Goal: Task Accomplishment & Management: Use online tool/utility

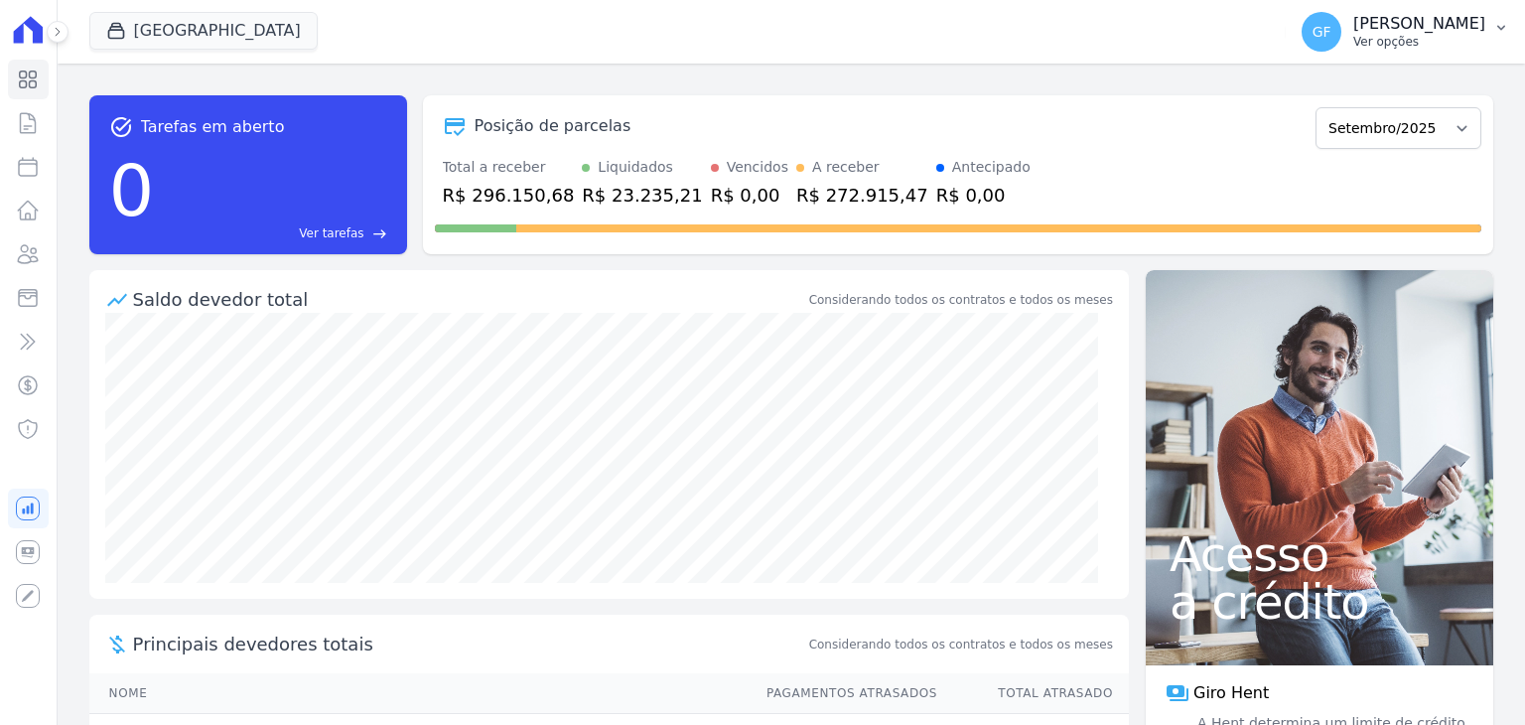
click at [1387, 52] on button "GF Guilherme Farias Ver opções" at bounding box center [1405, 32] width 239 height 56
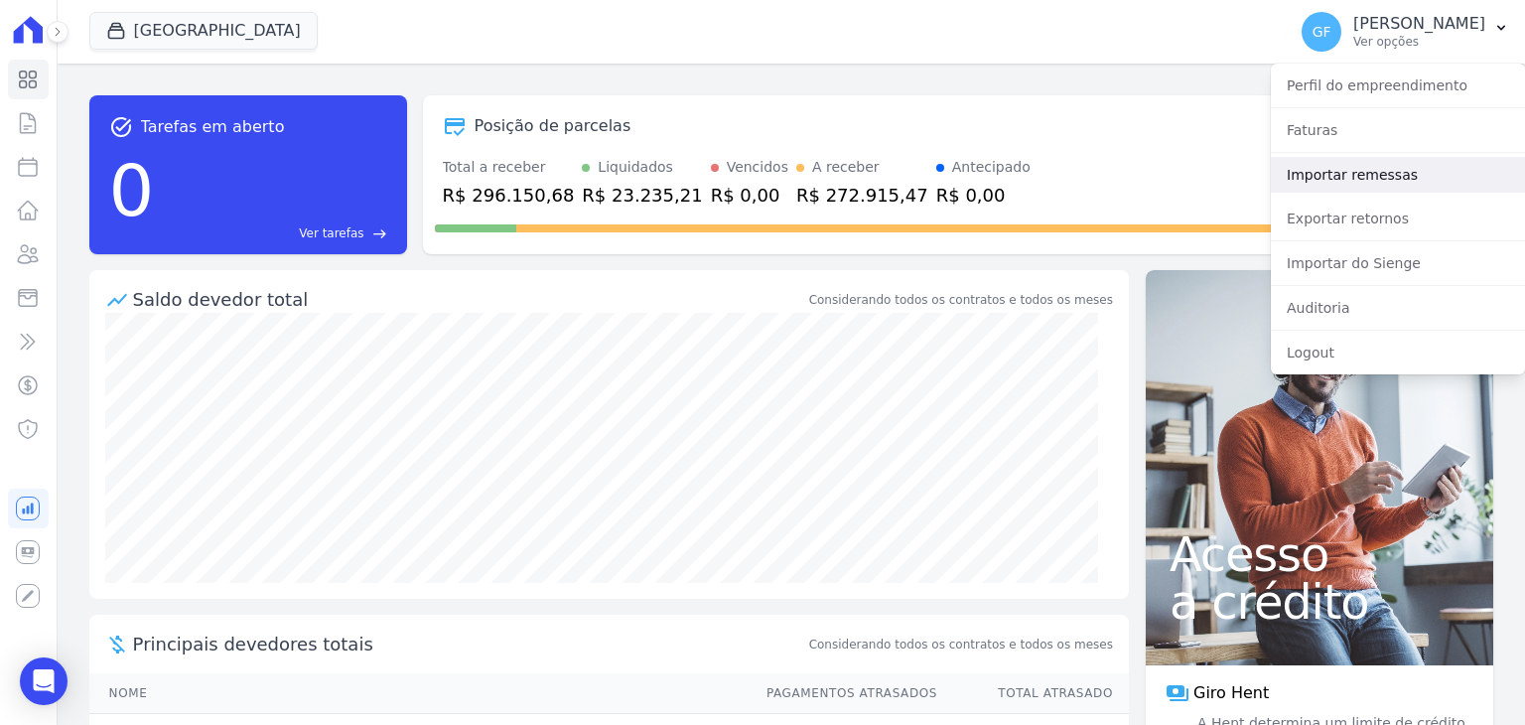
click at [1323, 158] on link "Importar remessas" at bounding box center [1398, 175] width 254 height 36
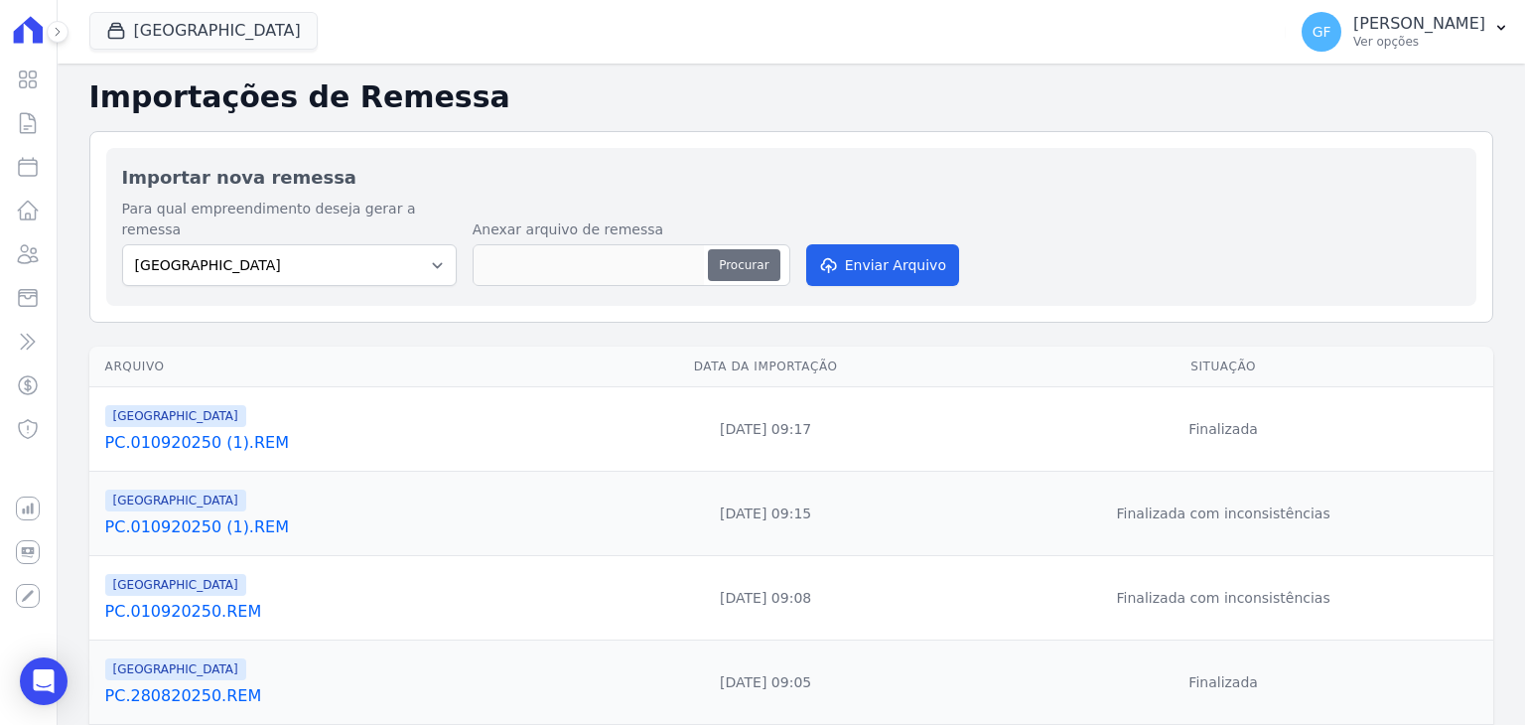
click at [721, 249] on button "Procurar" at bounding box center [744, 265] width 72 height 32
type input "PC.010920250.REM"
click at [849, 246] on button "Enviar Arquivo" at bounding box center [882, 265] width 153 height 42
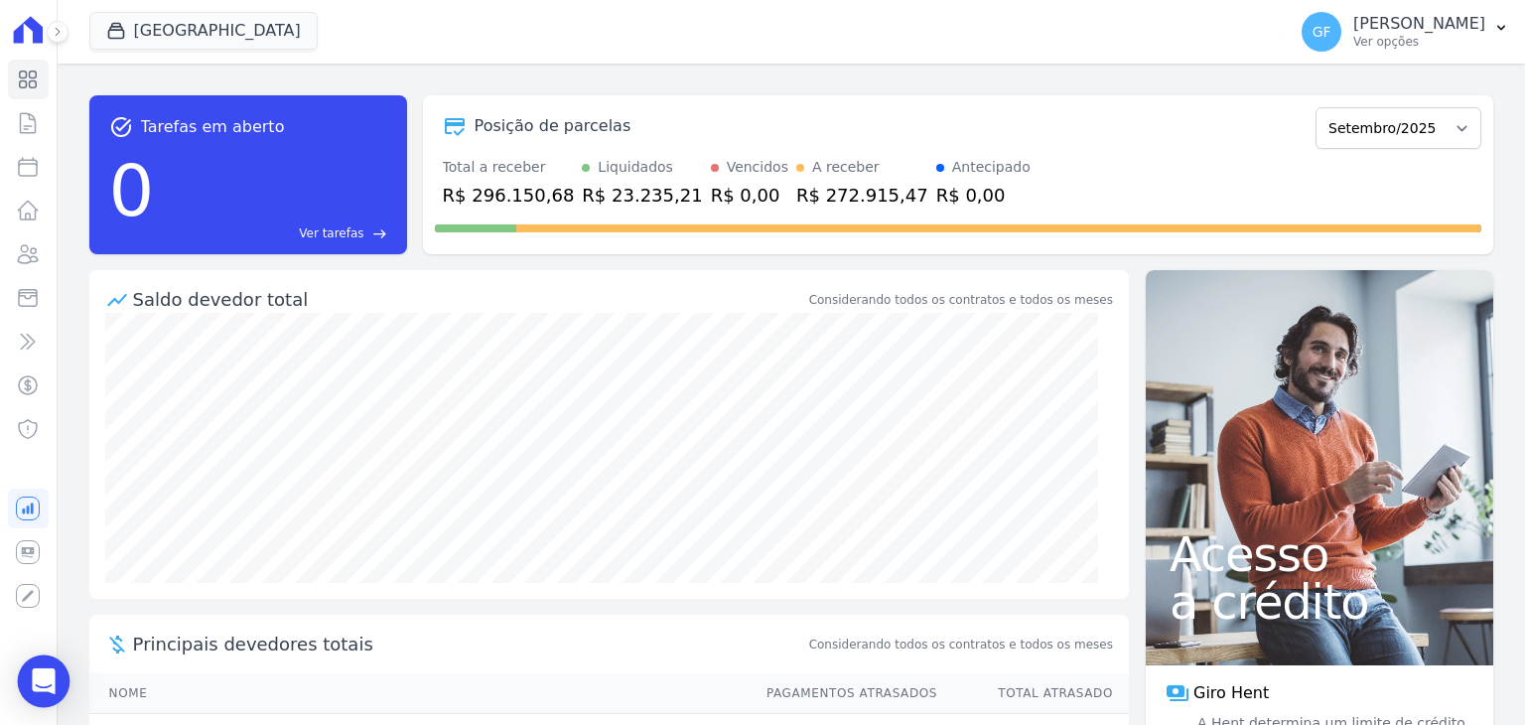
click at [26, 677] on div "Open Intercom Messenger" at bounding box center [44, 681] width 53 height 53
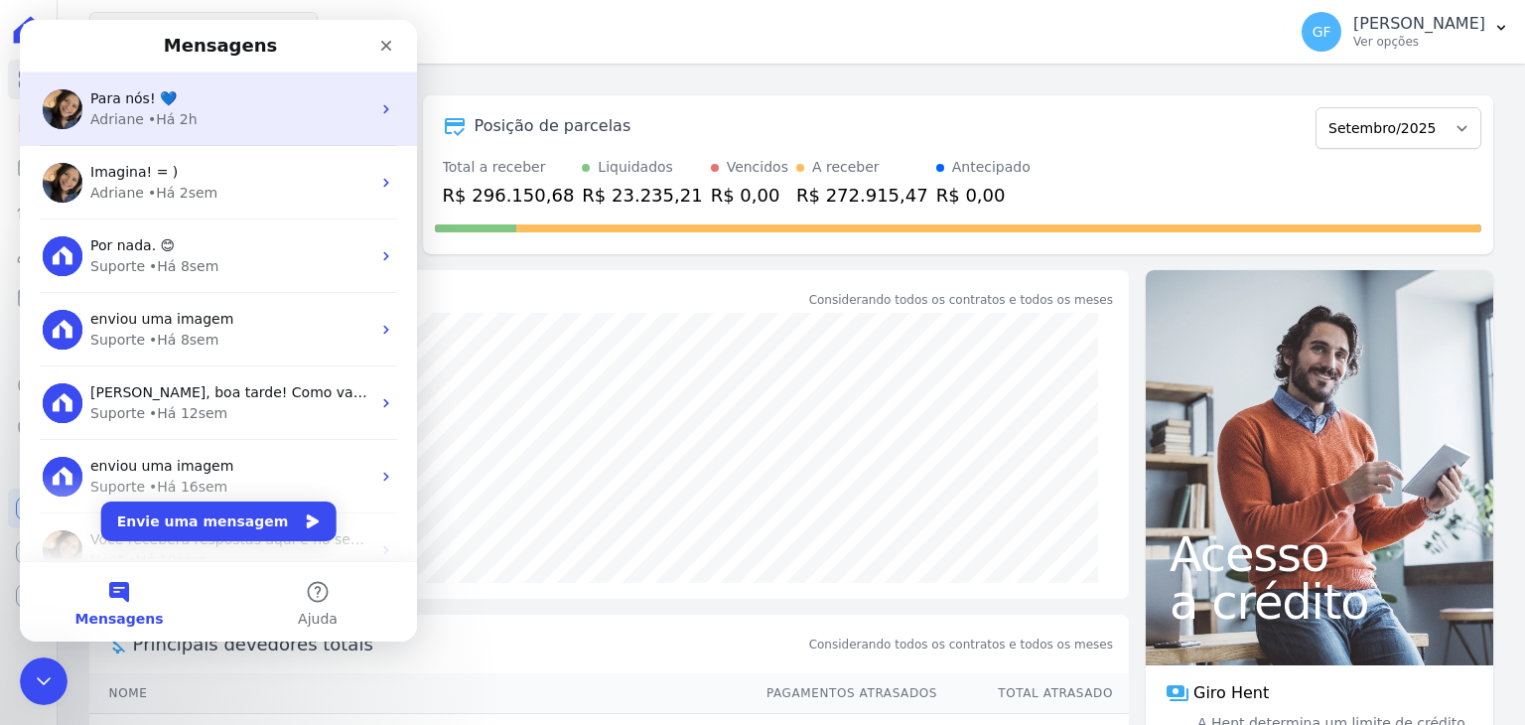
click at [175, 124] on div "• Há 2h" at bounding box center [173, 119] width 50 height 21
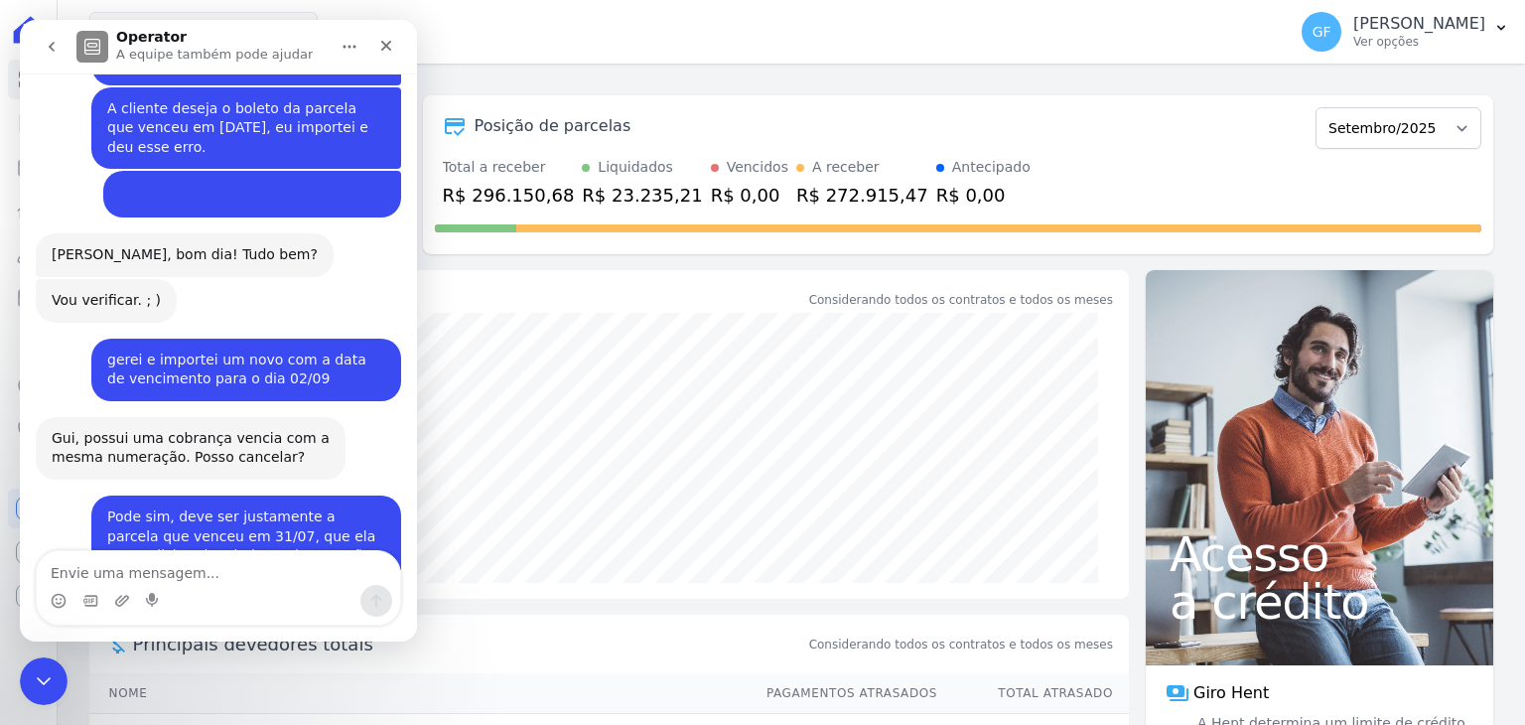
click at [214, 577] on textarea "Envie uma mensagem..." at bounding box center [218, 568] width 363 height 34
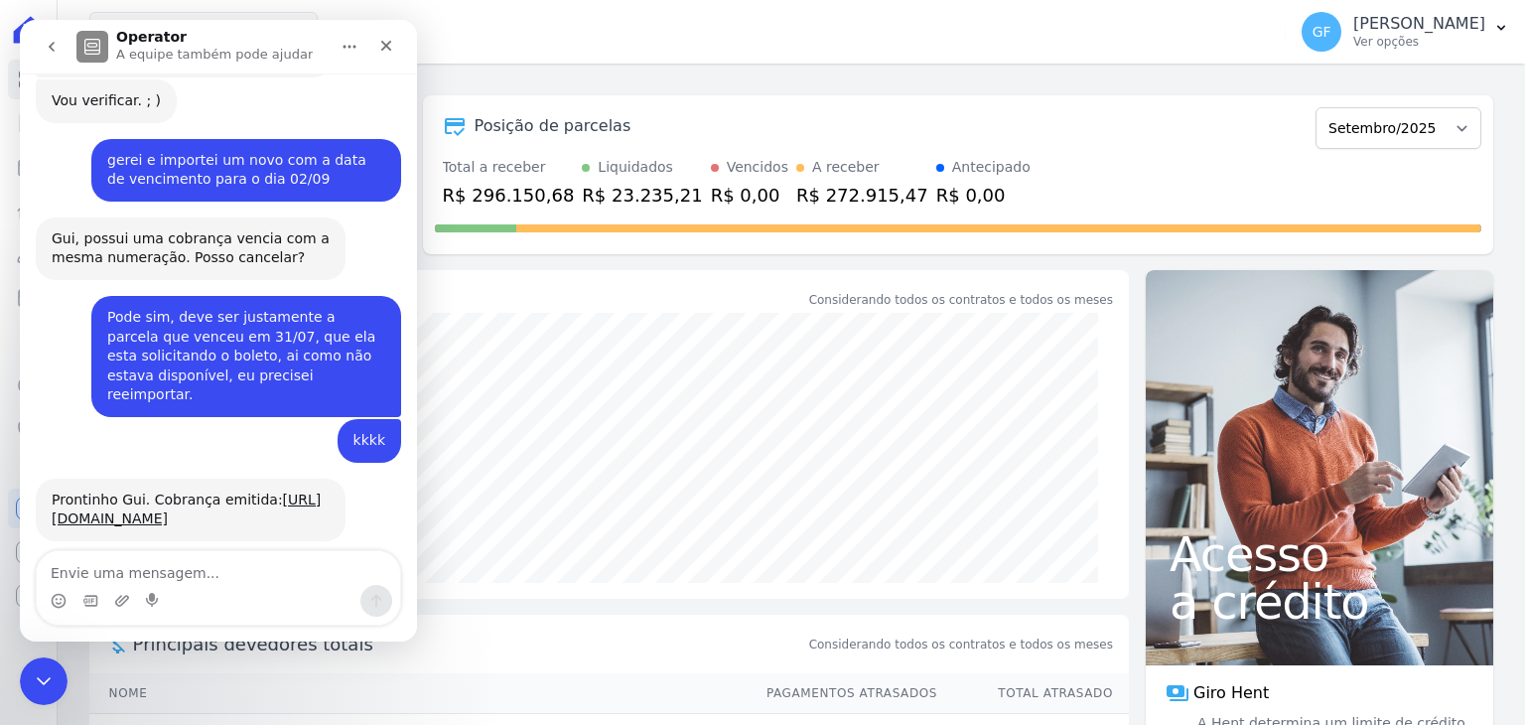
scroll to position [6005, 0]
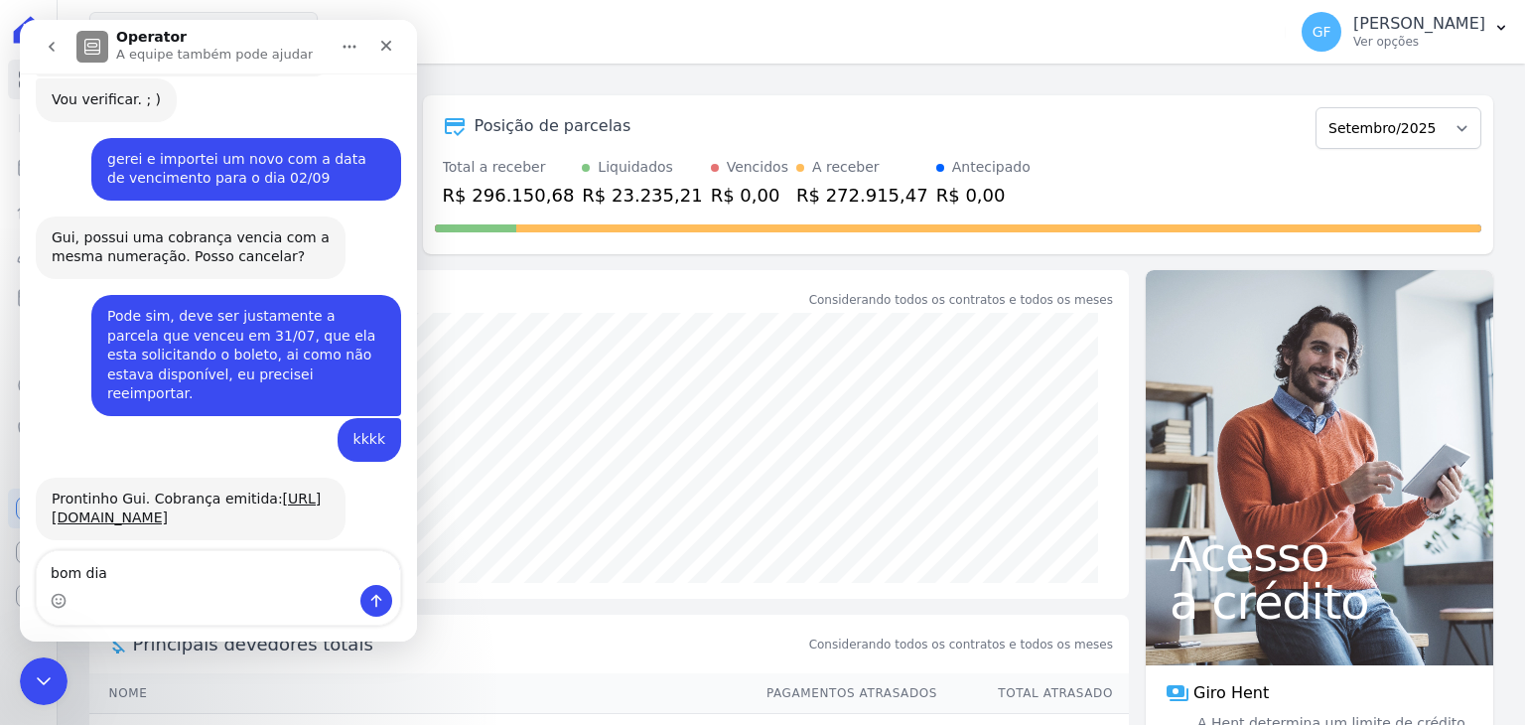
type textarea "bom dia!"
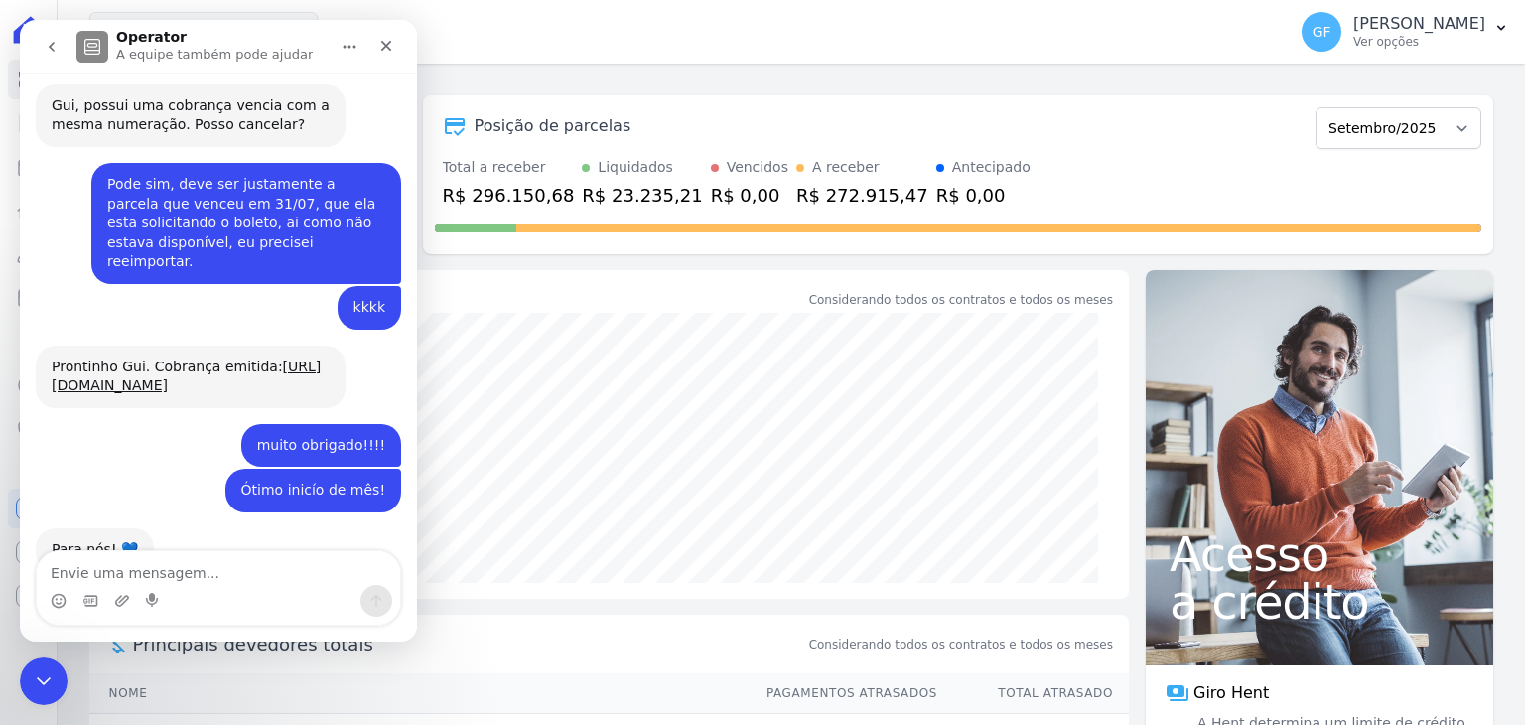
scroll to position [6215, 0]
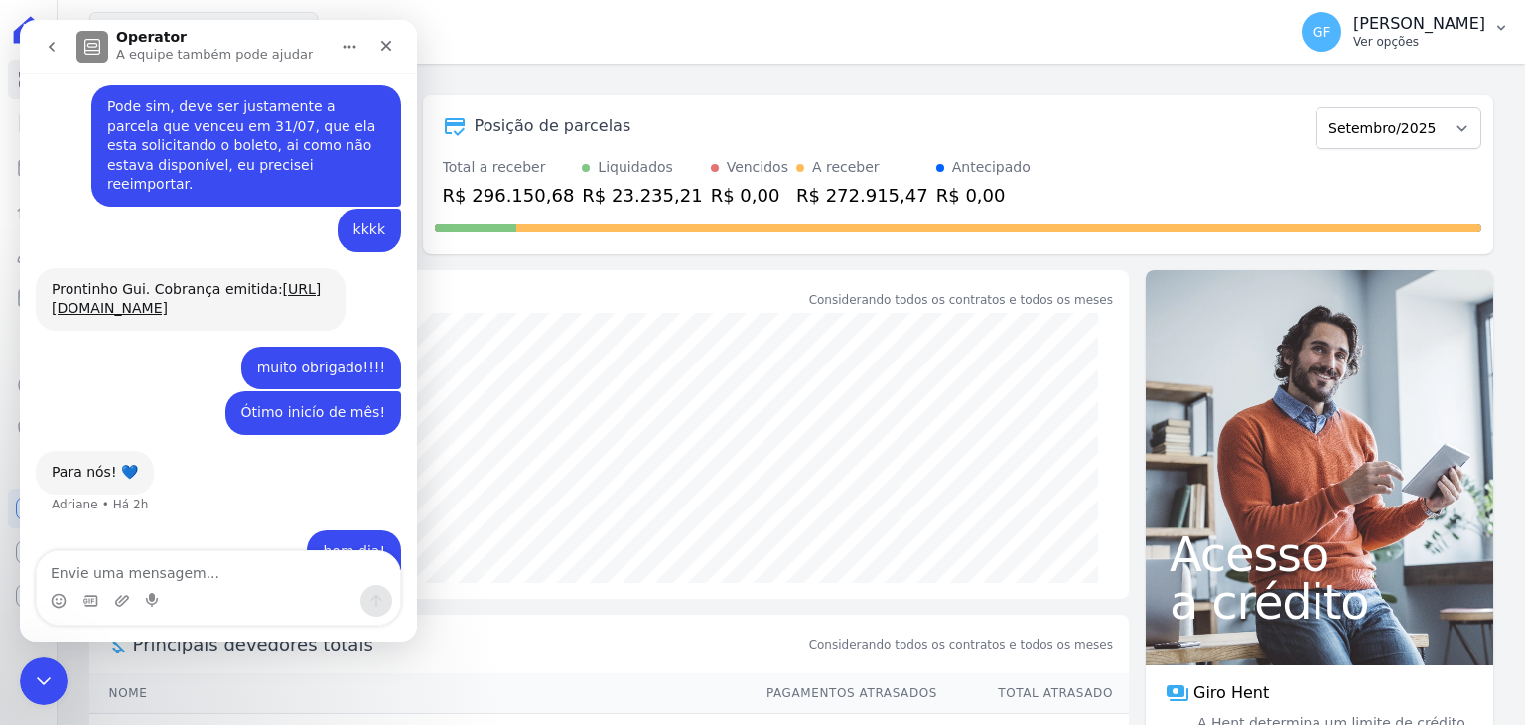
click at [1426, 14] on p "[PERSON_NAME]" at bounding box center [1420, 24] width 132 height 20
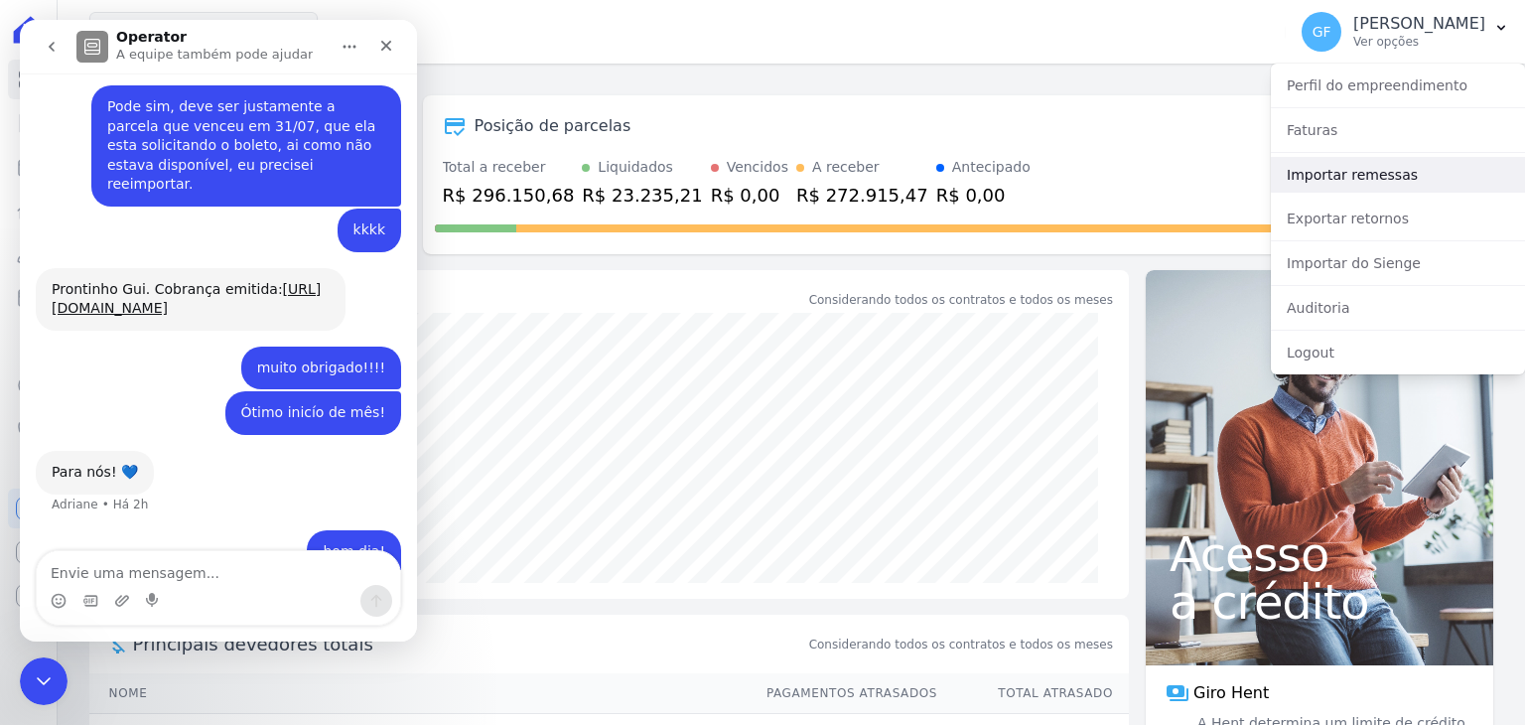
click at [1351, 175] on link "Importar remessas" at bounding box center [1398, 175] width 254 height 36
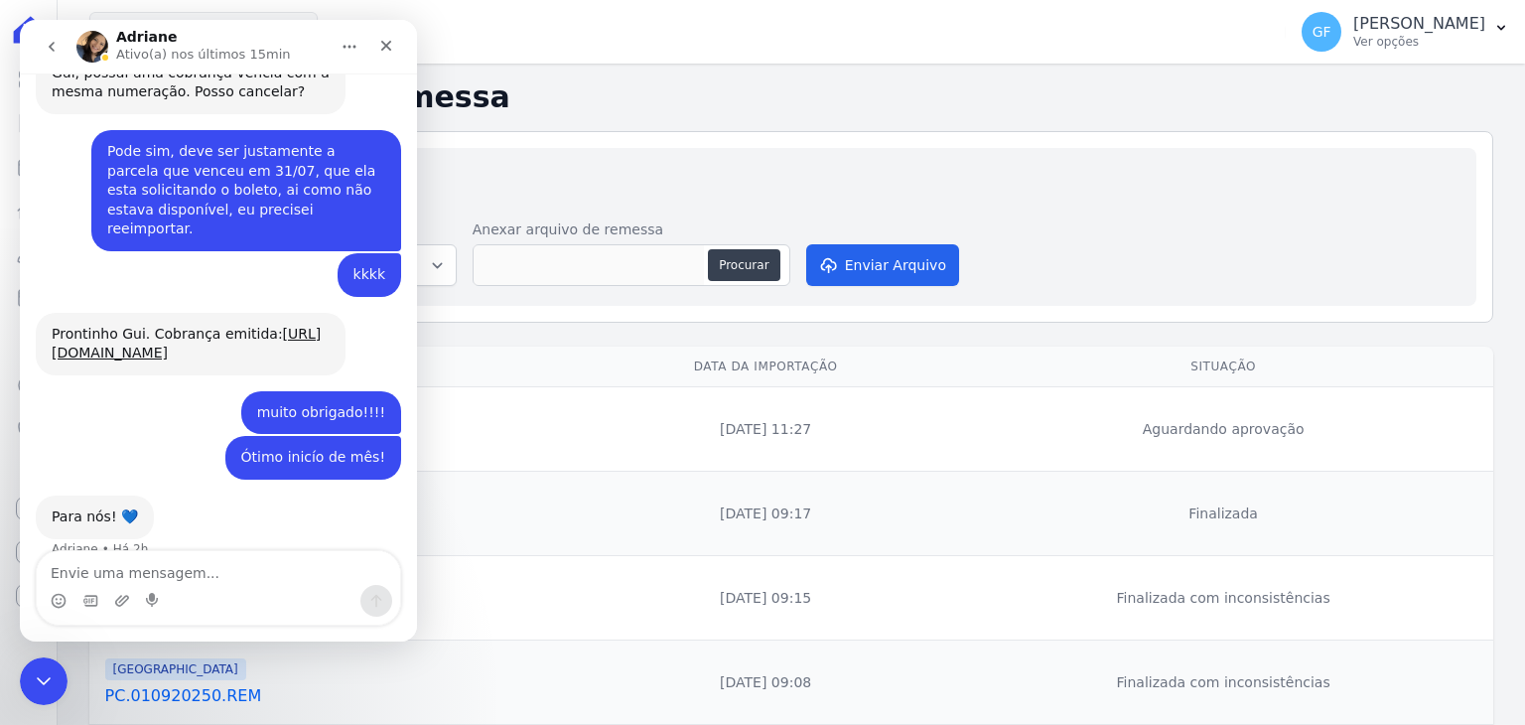
scroll to position [6215, 0]
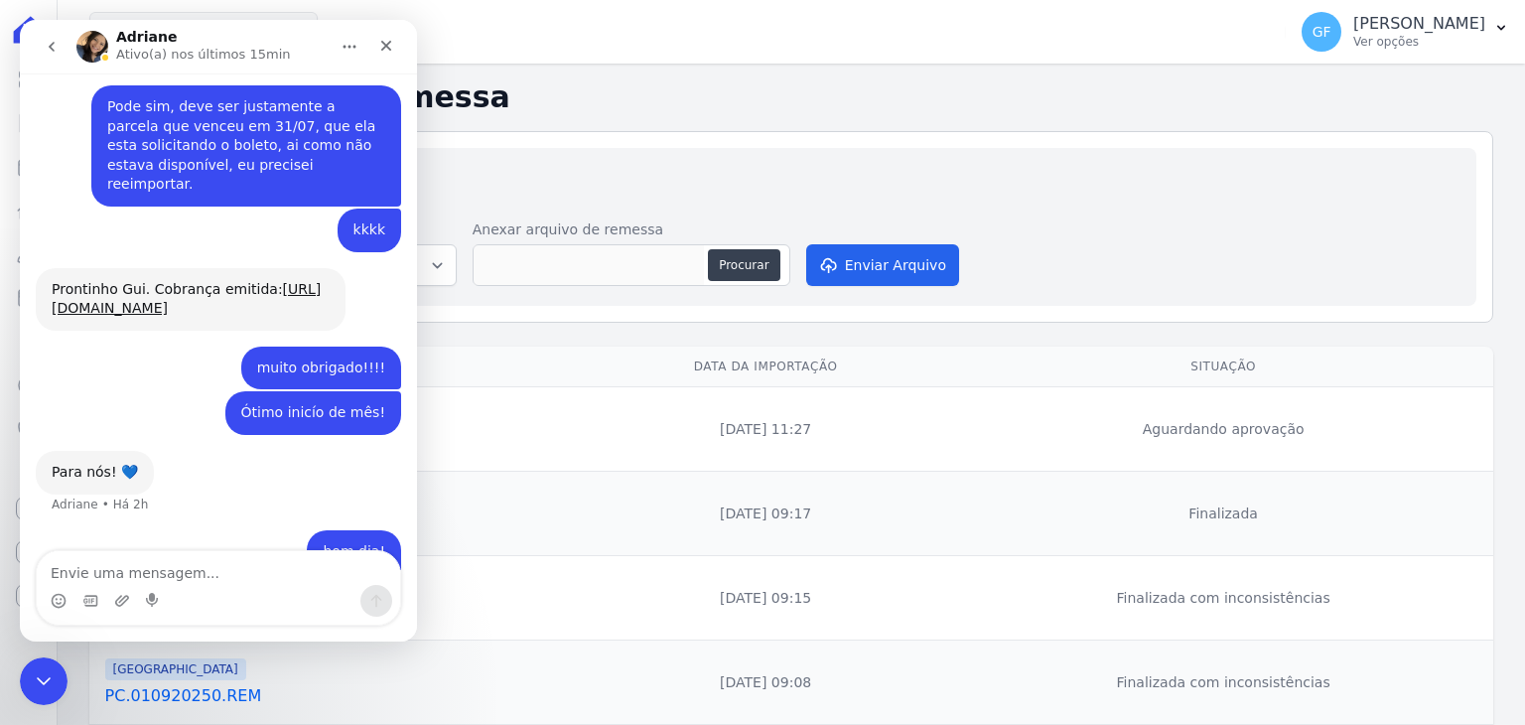
click at [824, 405] on td "[DATE] 11:27" at bounding box center [765, 429] width 375 height 84
click at [46, 663] on div "Encerramento do Messenger da Intercom" at bounding box center [41, 678] width 48 height 48
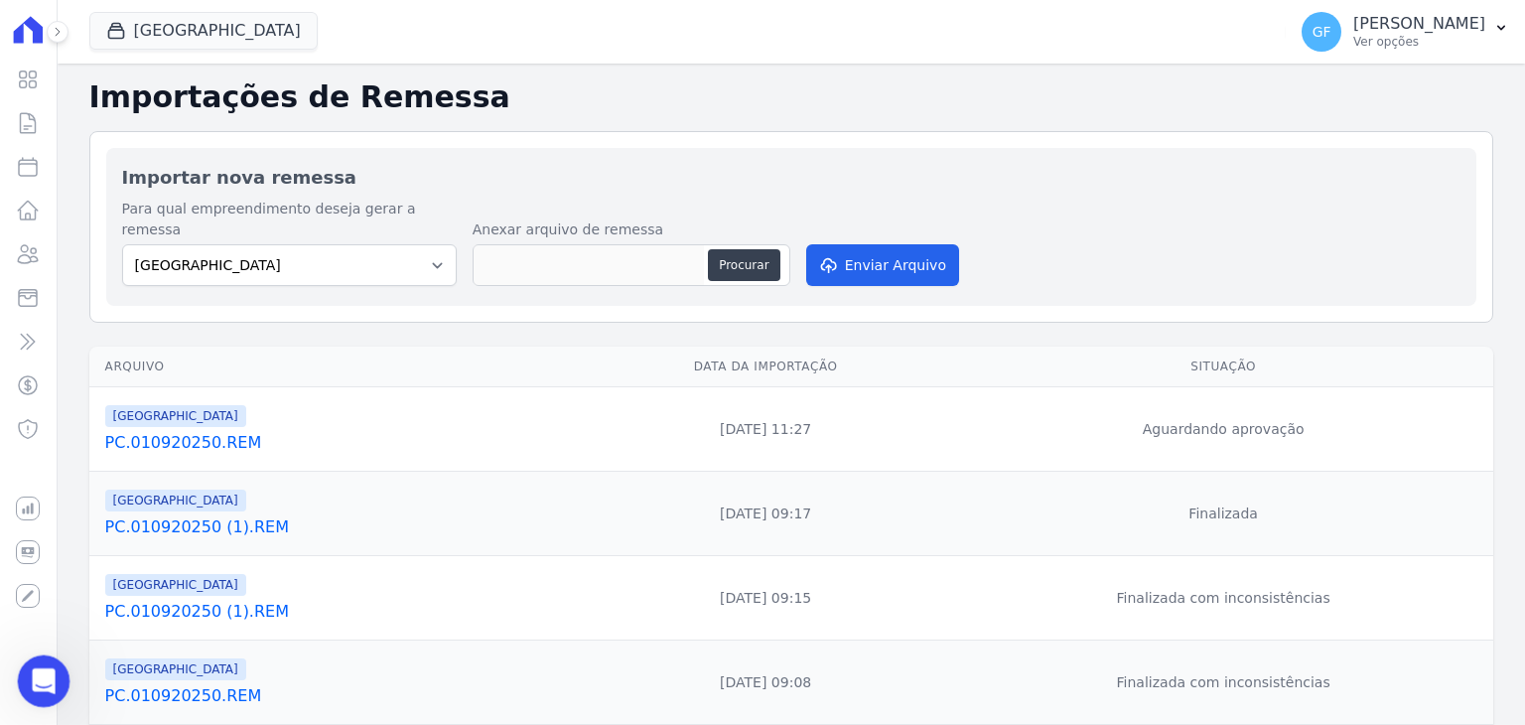
click at [40, 671] on icon "Abertura do Messenger da Intercom" at bounding box center [41, 678] width 33 height 33
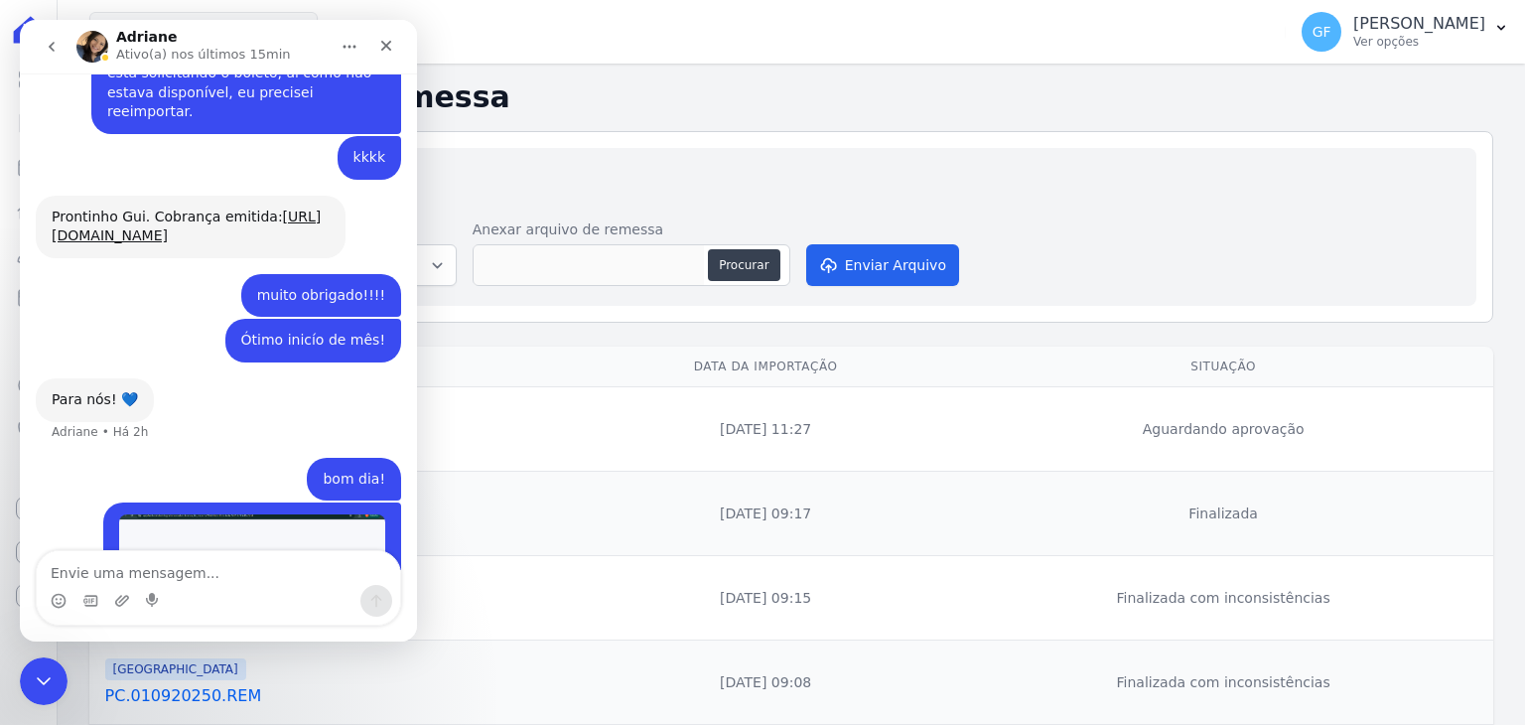
scroll to position [6267, 0]
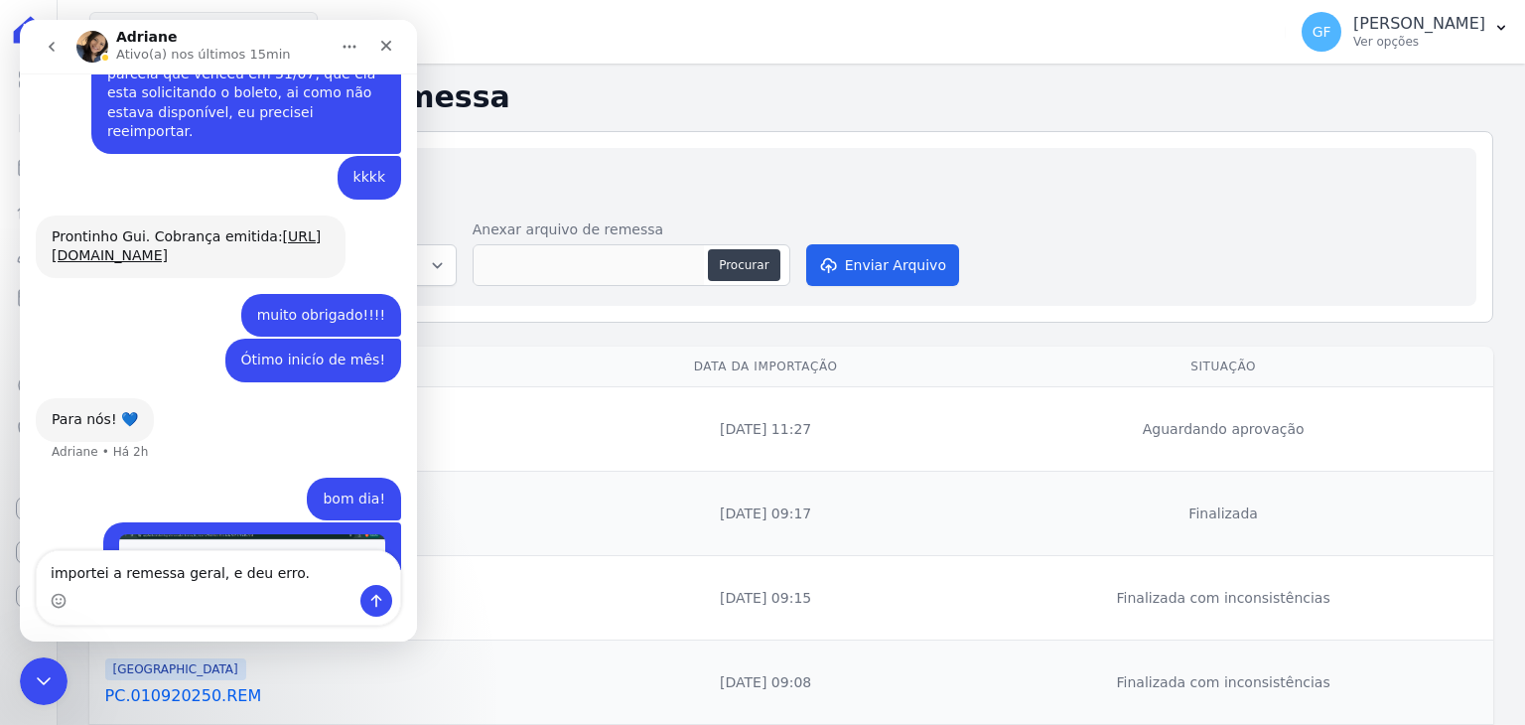
type textarea "importei a remessa geral, e deu erro."
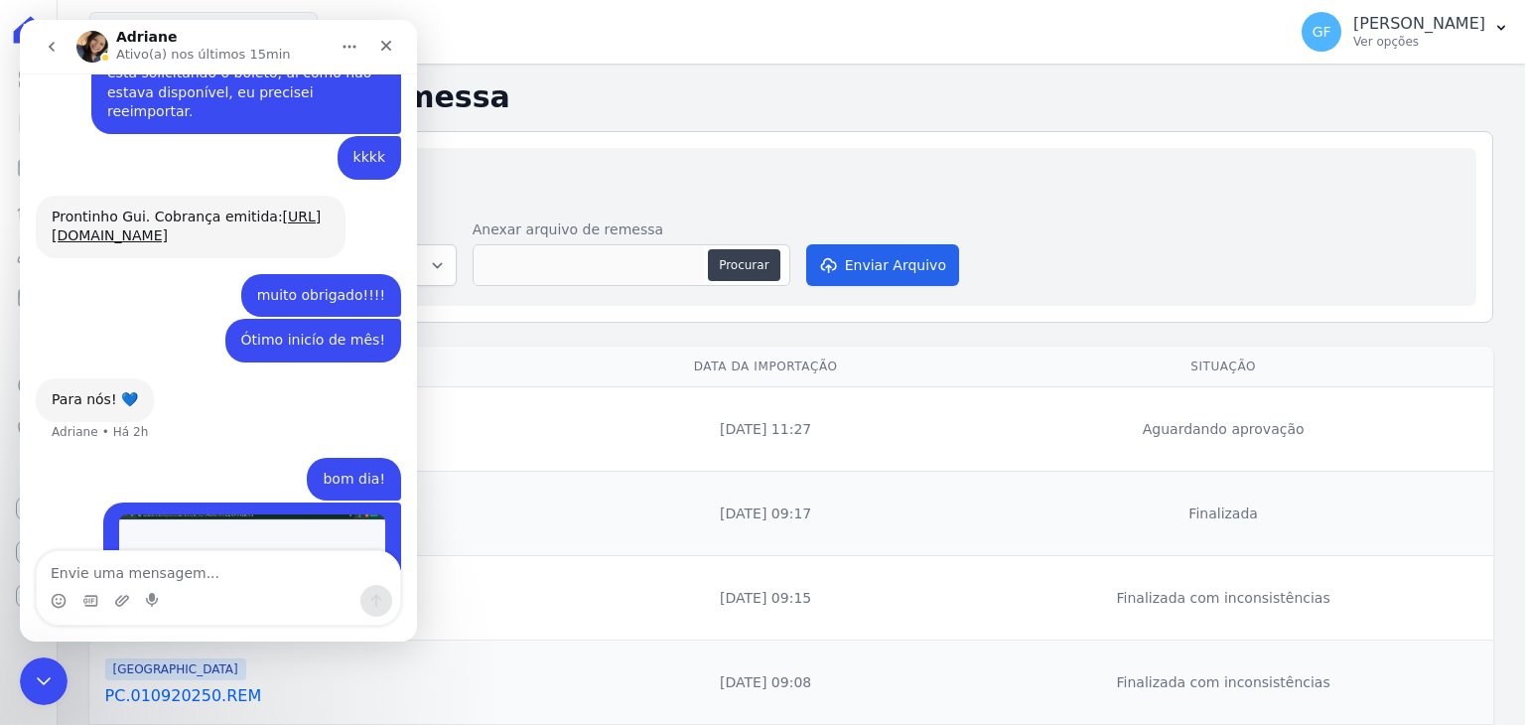
scroll to position [6312, 0]
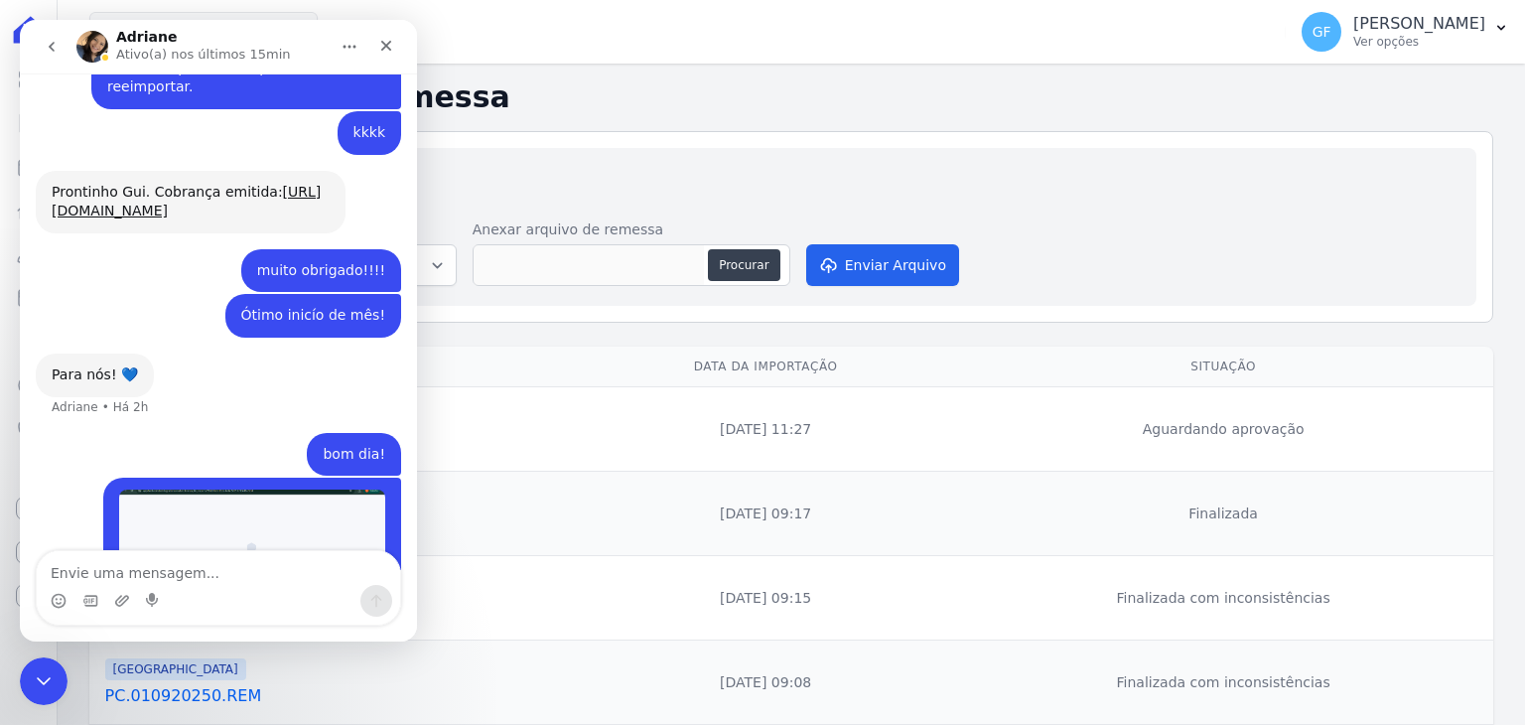
type textarea "n"
type textarea "consegue verificar pra mim, por [PERSON_NAME]?"
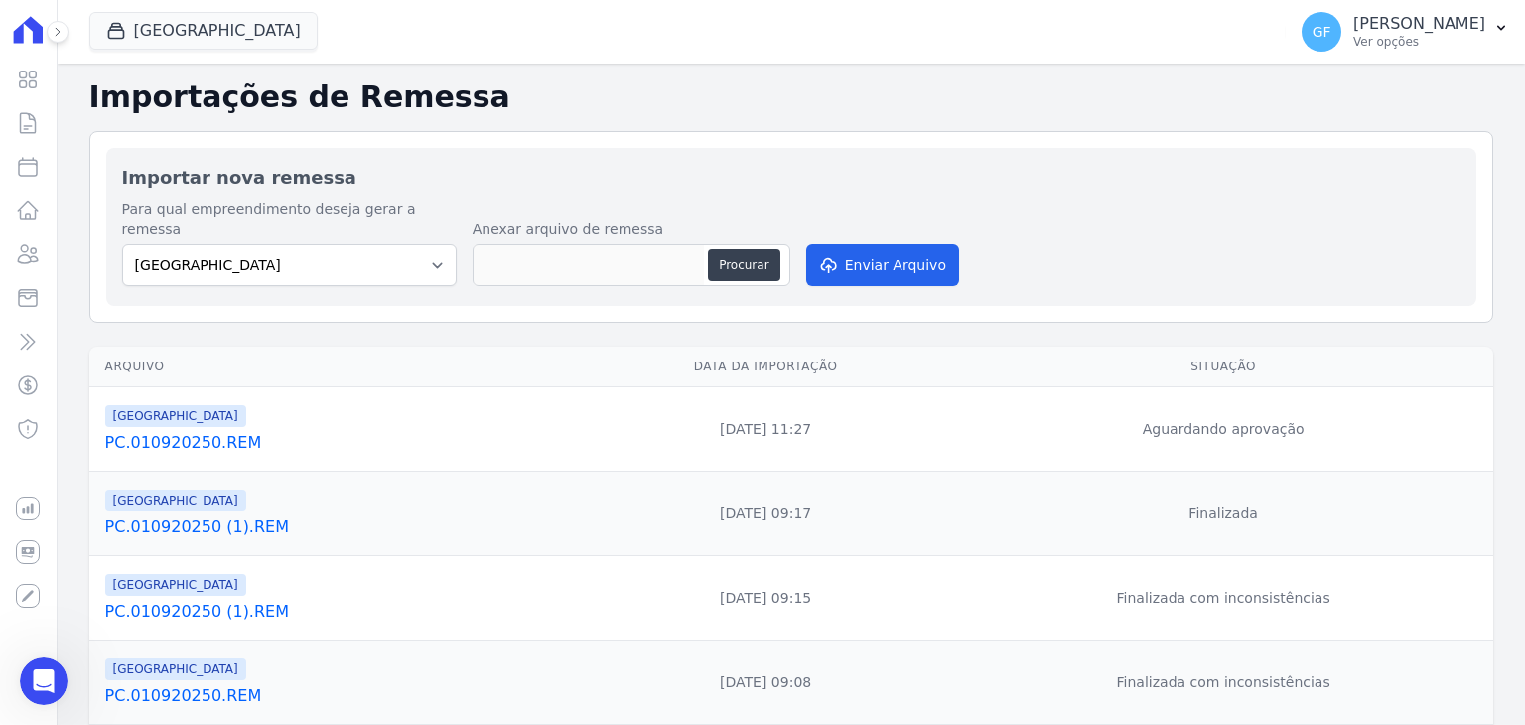
click at [175, 431] on link "PC.010920250.REM" at bounding box center [337, 443] width 465 height 24
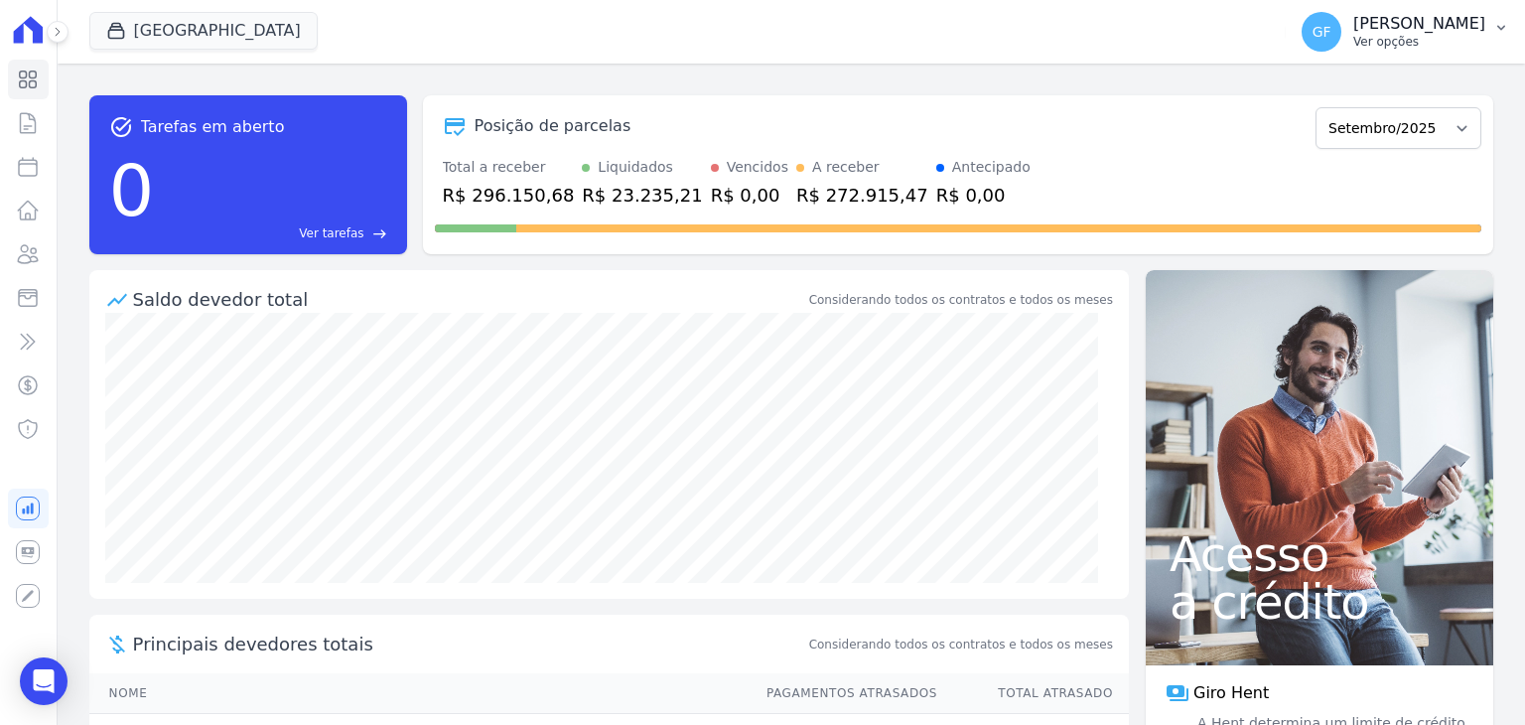
click at [1342, 25] on span "GF" at bounding box center [1322, 32] width 40 height 40
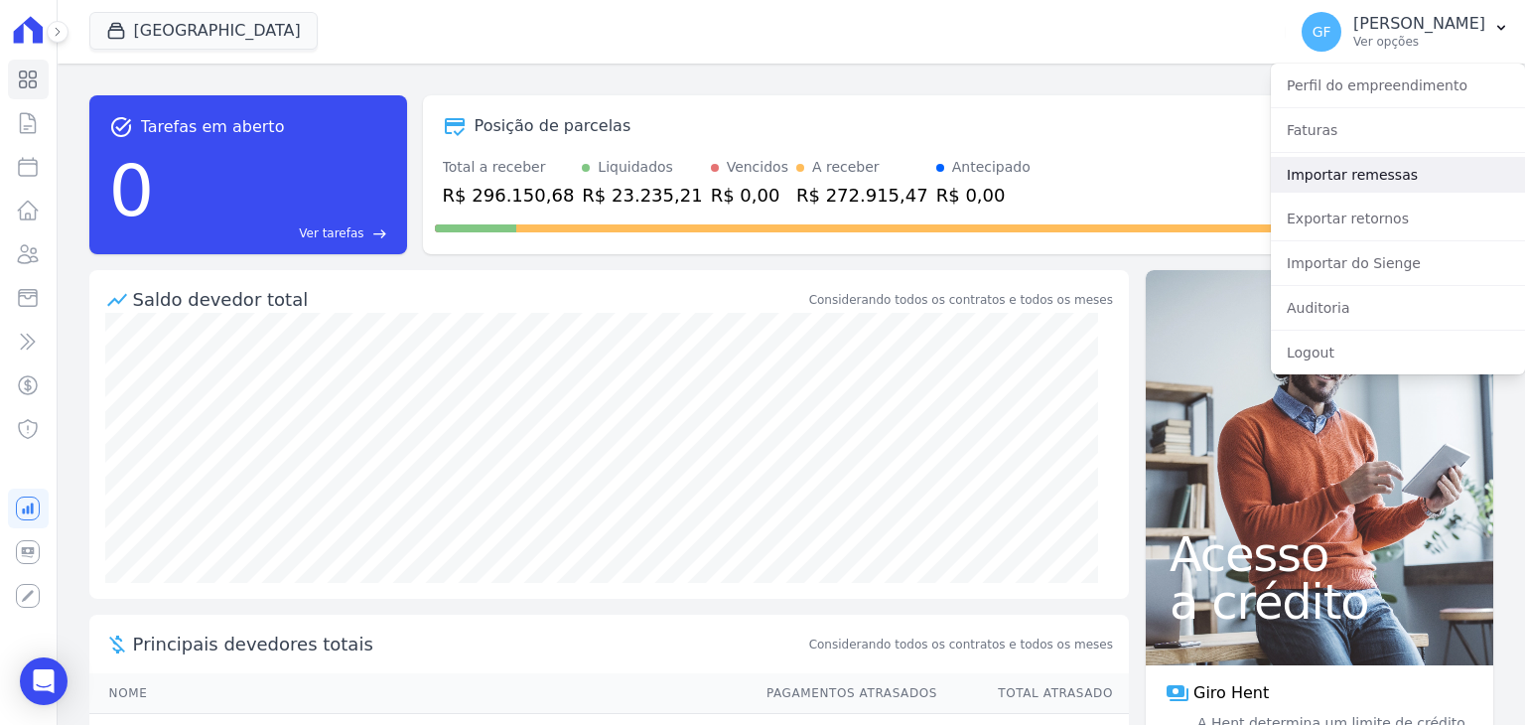
click at [1319, 186] on link "Importar remessas" at bounding box center [1398, 175] width 254 height 36
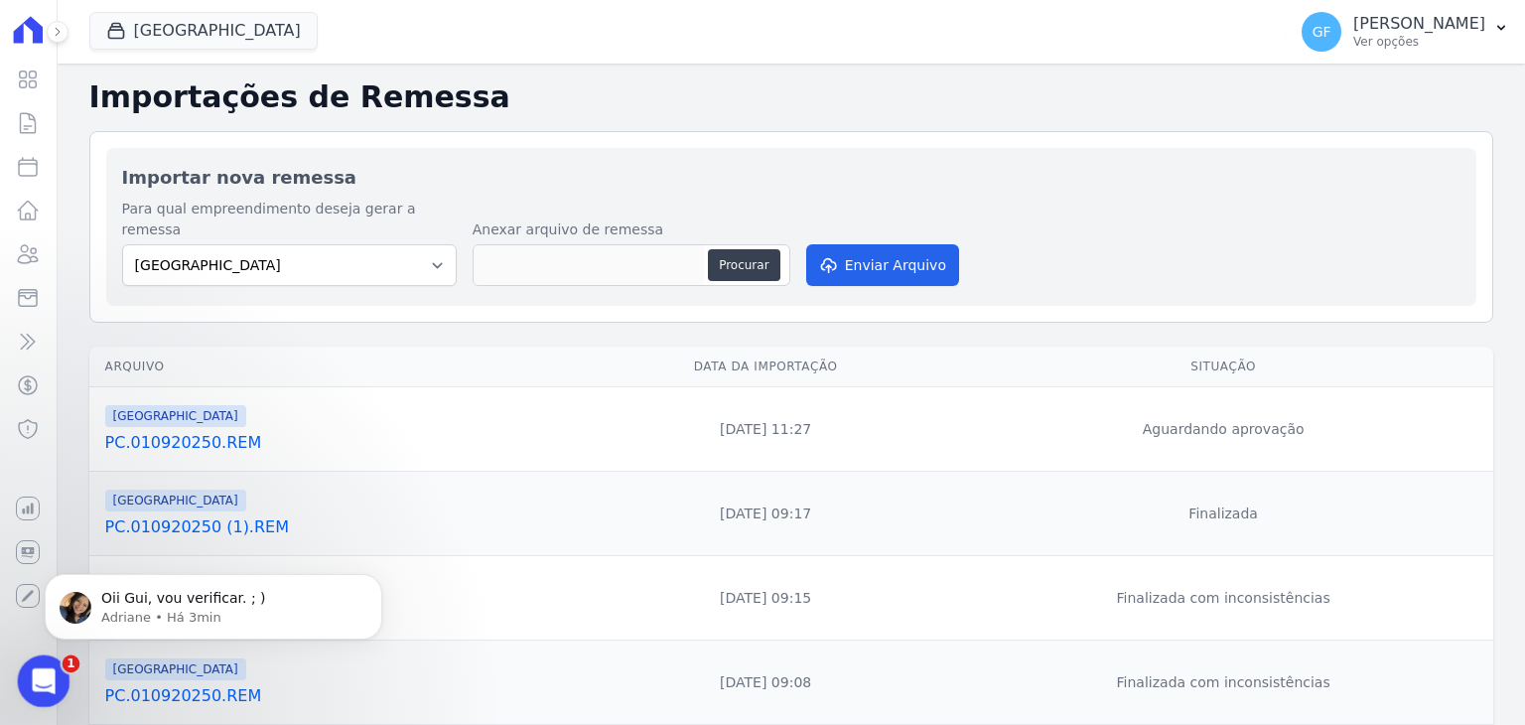
click at [32, 689] on icon "Abertura do Messenger da Intercom" at bounding box center [41, 678] width 33 height 33
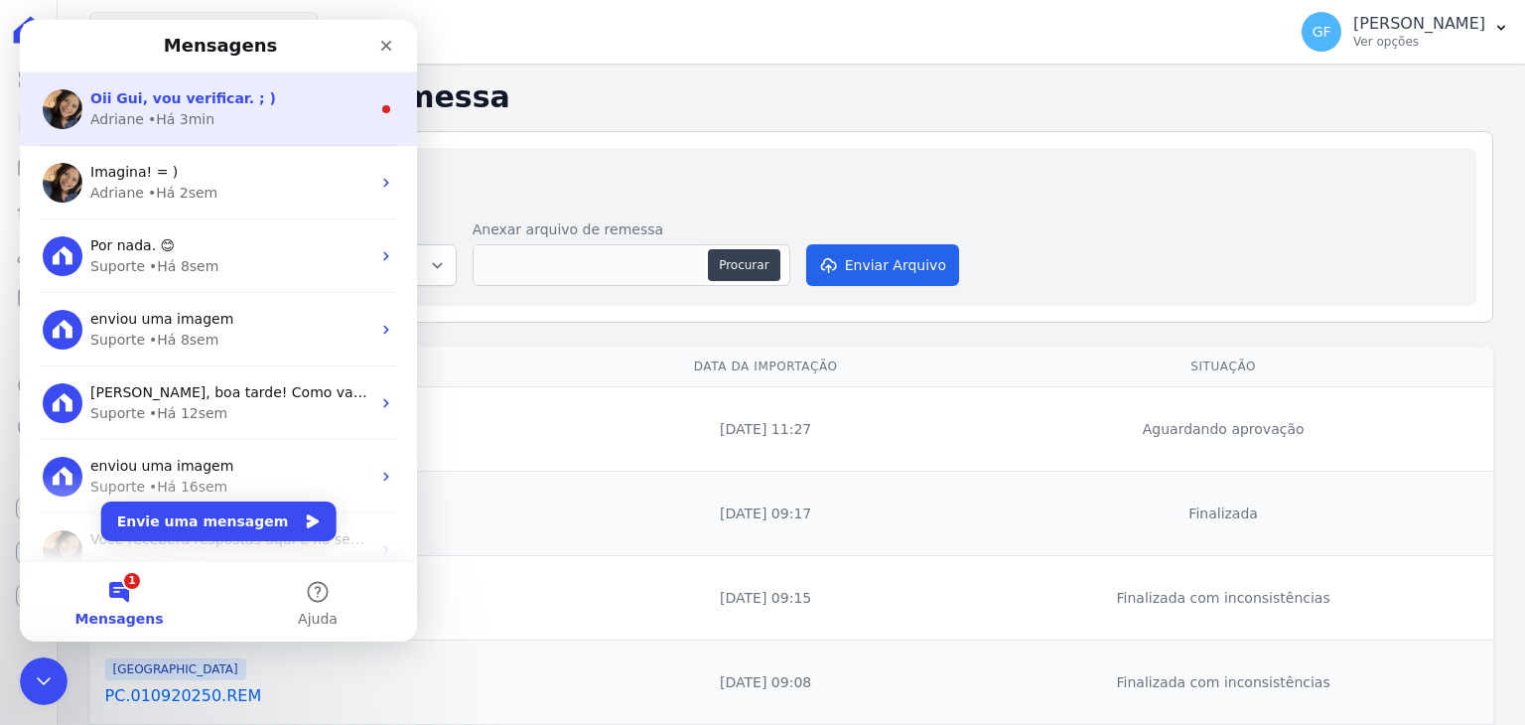
click at [183, 94] on span "Oii Gui, vou verificar. ; )" at bounding box center [183, 98] width 186 height 16
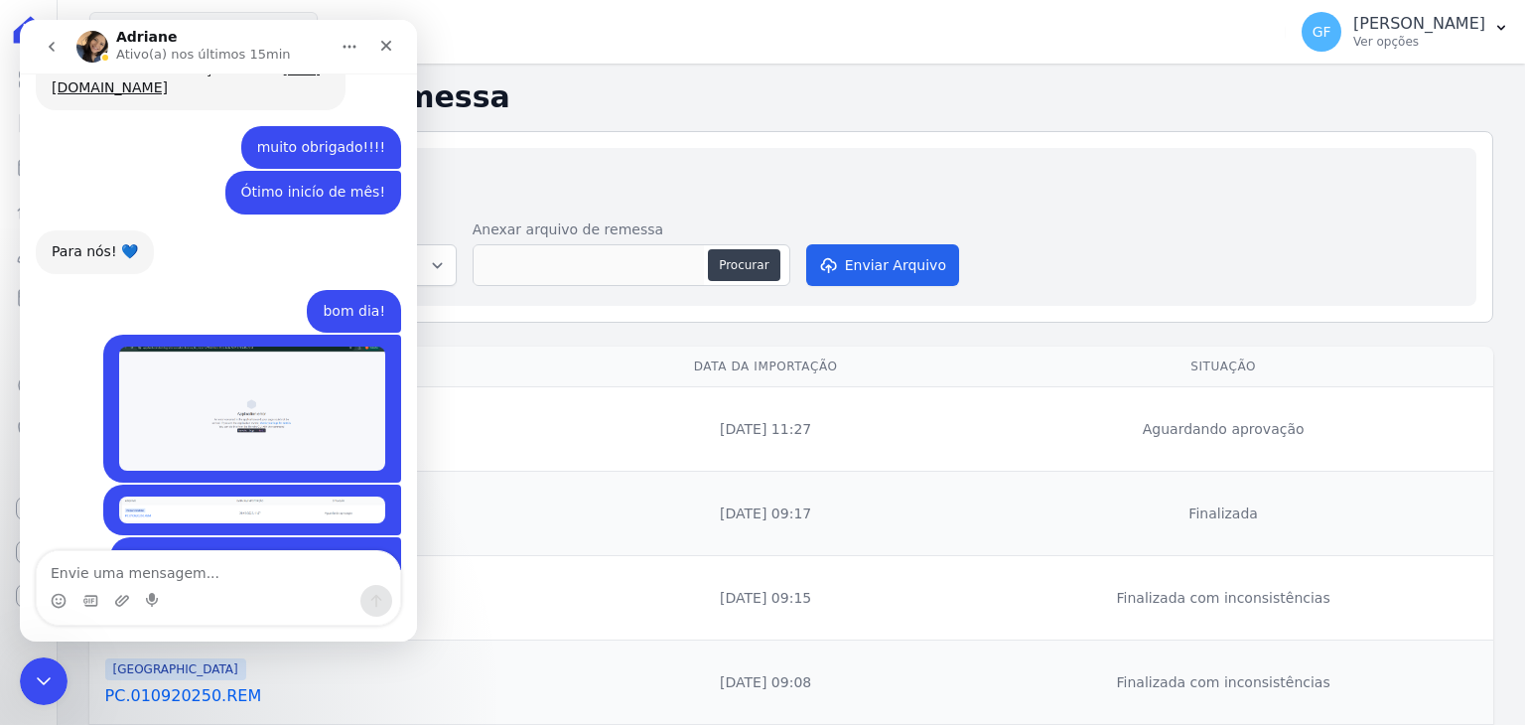
scroll to position [6450, 0]
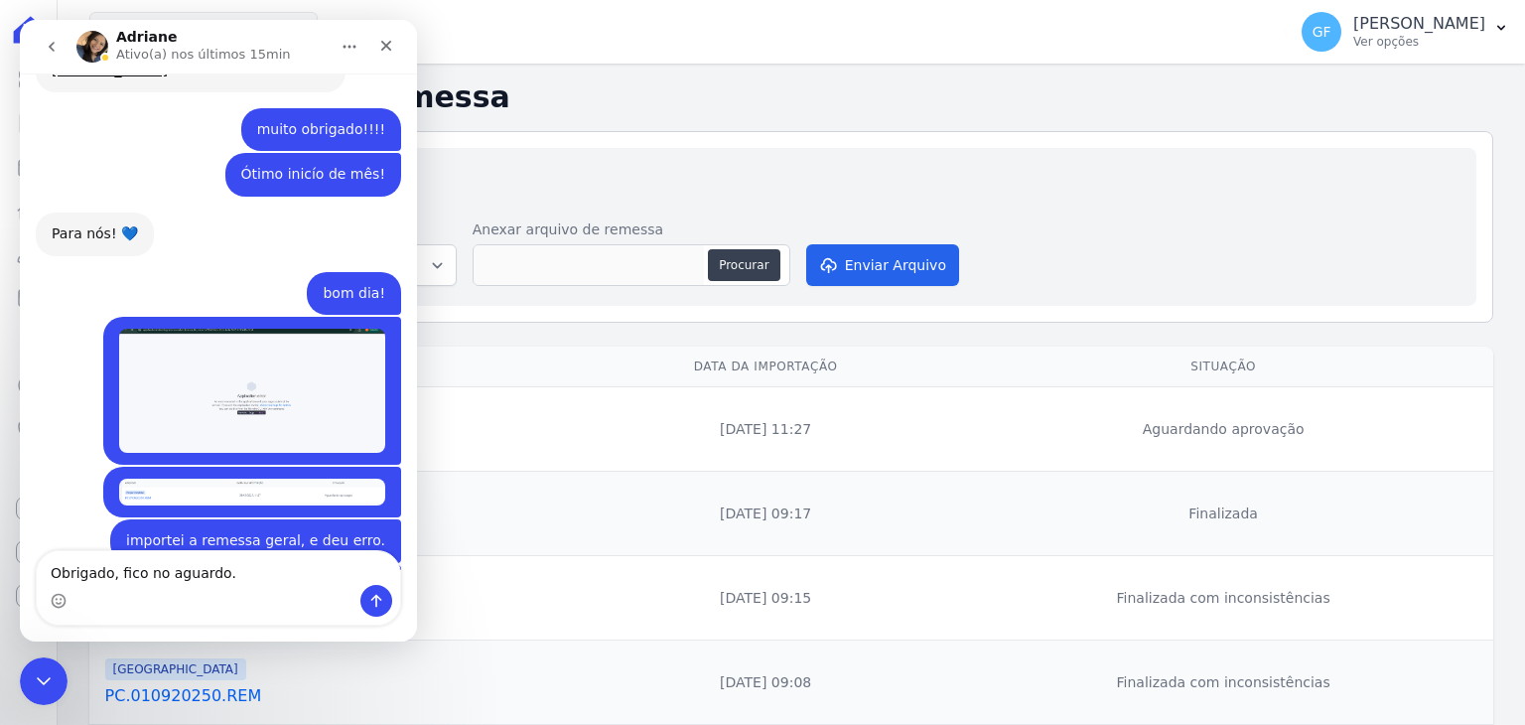
type textarea "Obrigado, fico no aguardo."
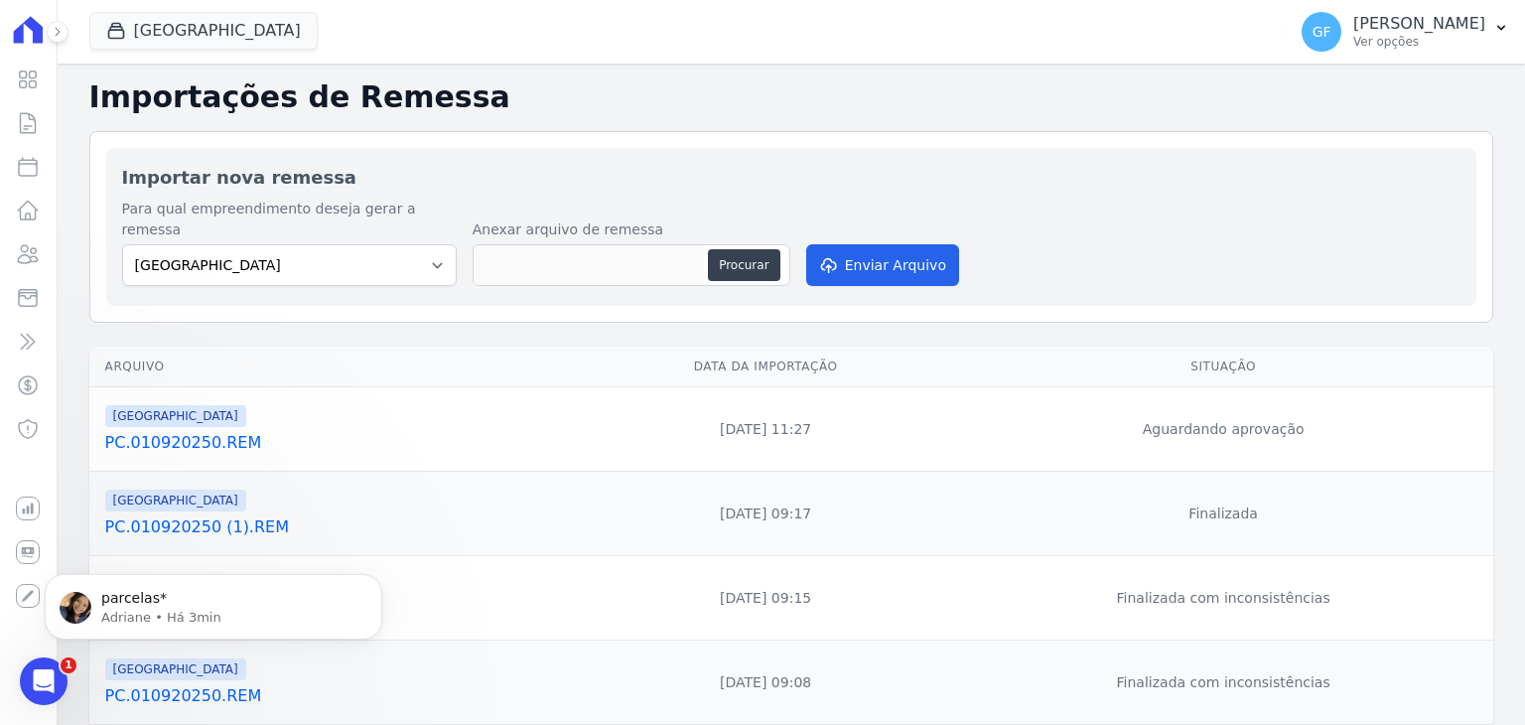
scroll to position [6580, 0]
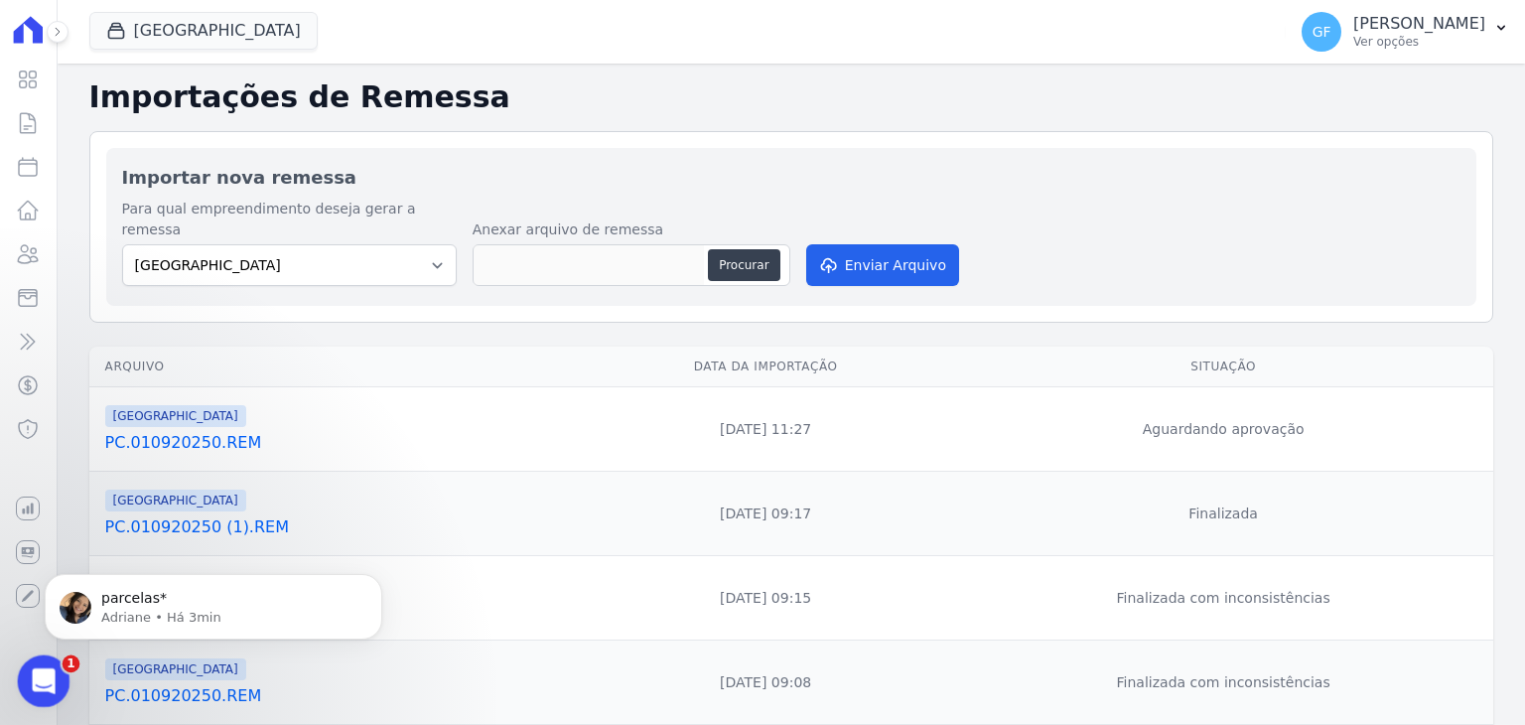
click at [21, 689] on body "Visão Geral Contratos [GEOGRAPHIC_DATA] Lotes Clientes Minha Carteira Transferê…" at bounding box center [762, 362] width 1525 height 725
click at [31, 688] on div "Abertura do Messenger da Intercom" at bounding box center [41, 679] width 66 height 66
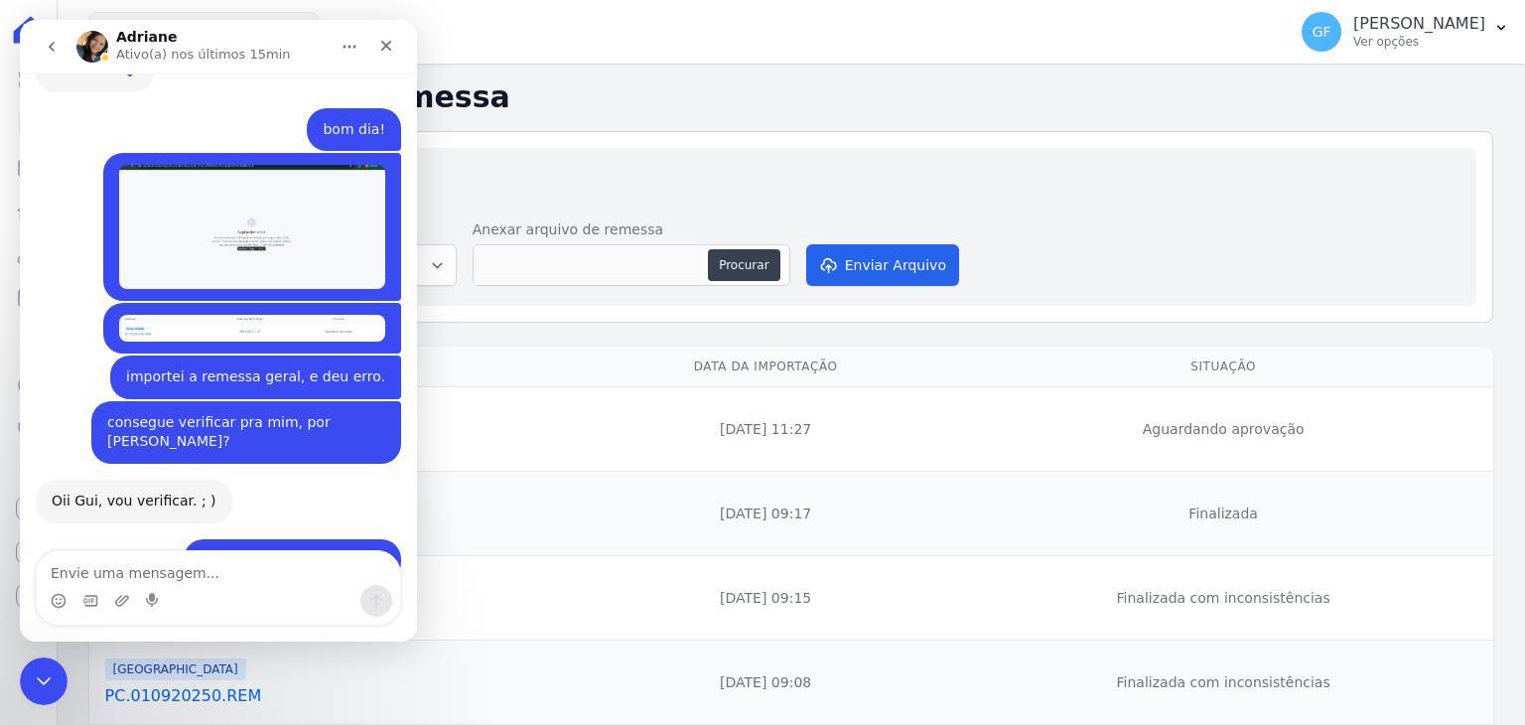
scroll to position [6613, 0]
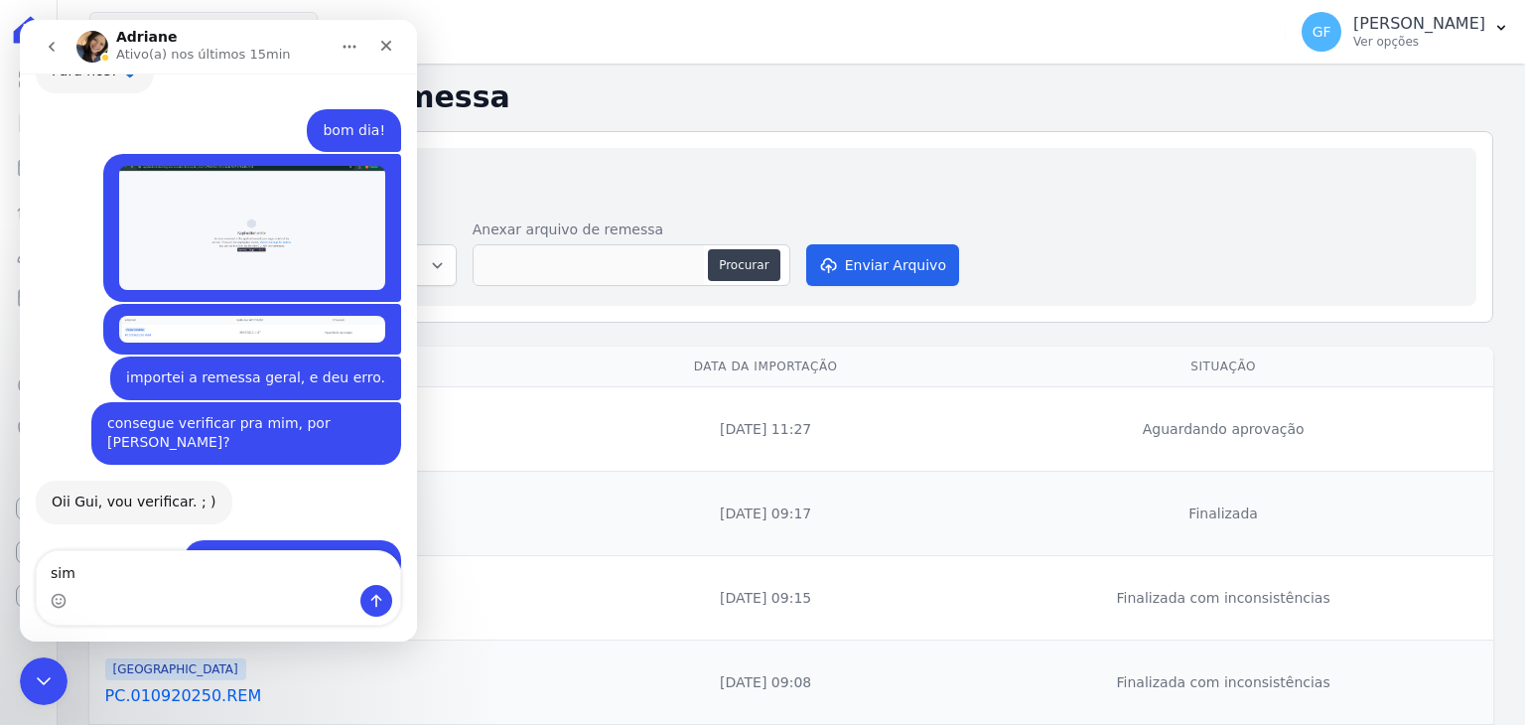
type textarea "sim"
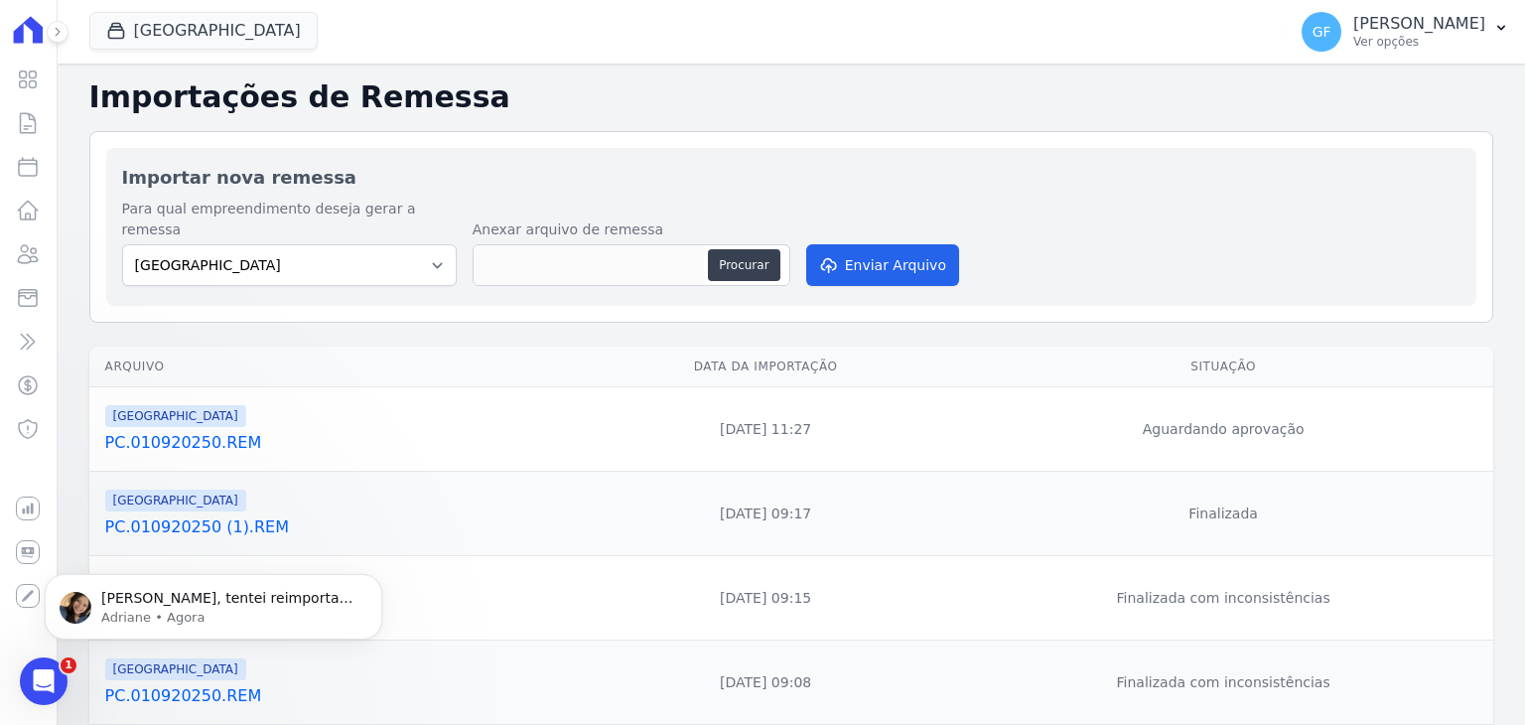
scroll to position [6718, 0]
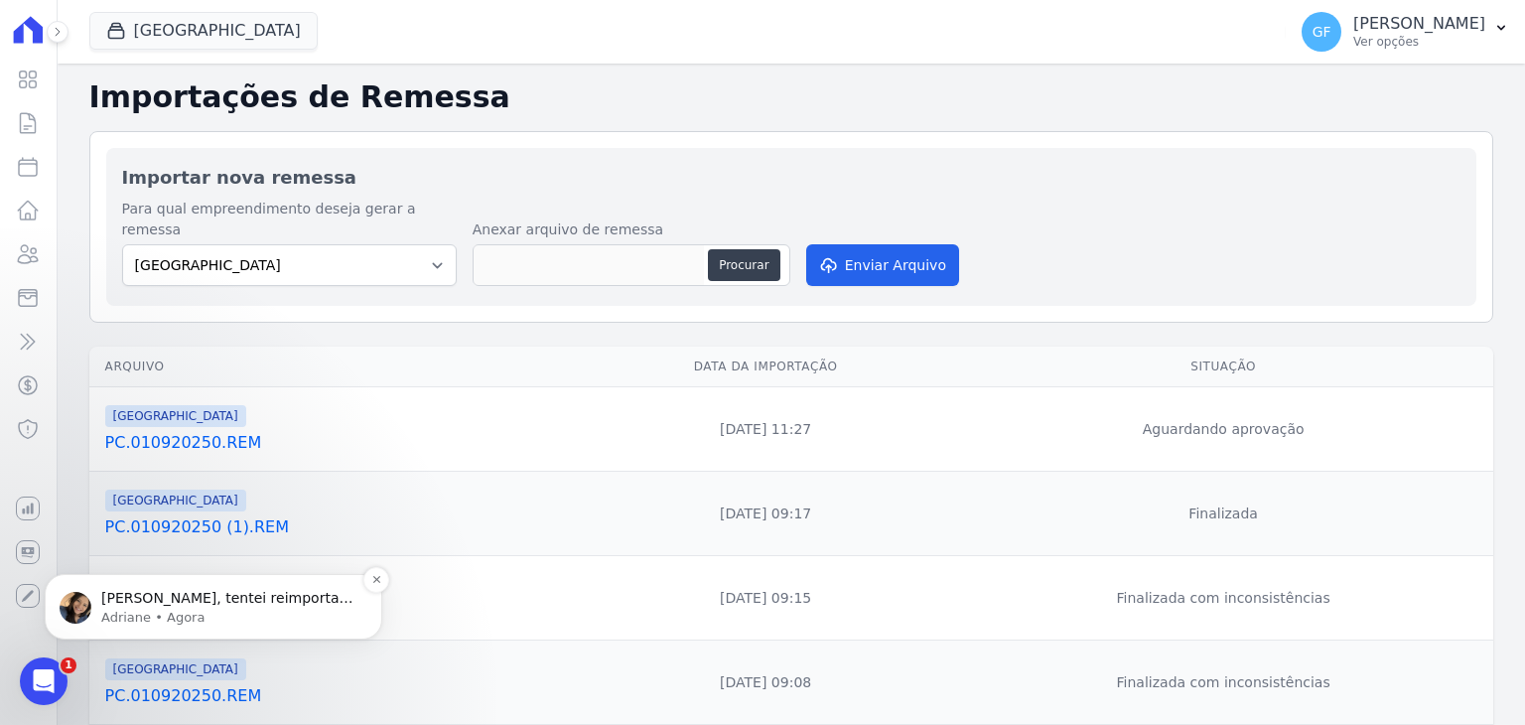
click at [164, 607] on p "[PERSON_NAME], tentei reimportar e deu erro tambem. Pedi uma ajudinha para o ti…" at bounding box center [229, 599] width 256 height 20
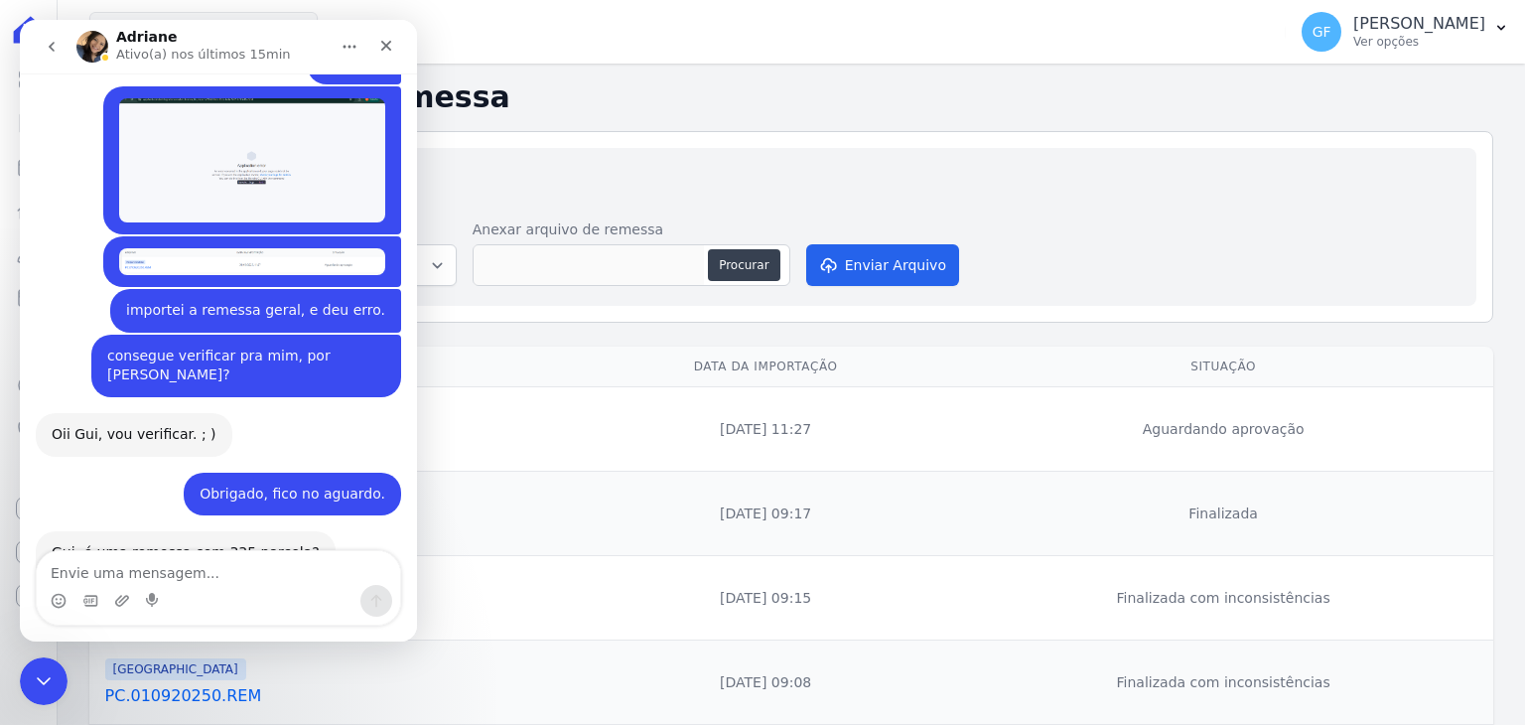
scroll to position [6751, 0]
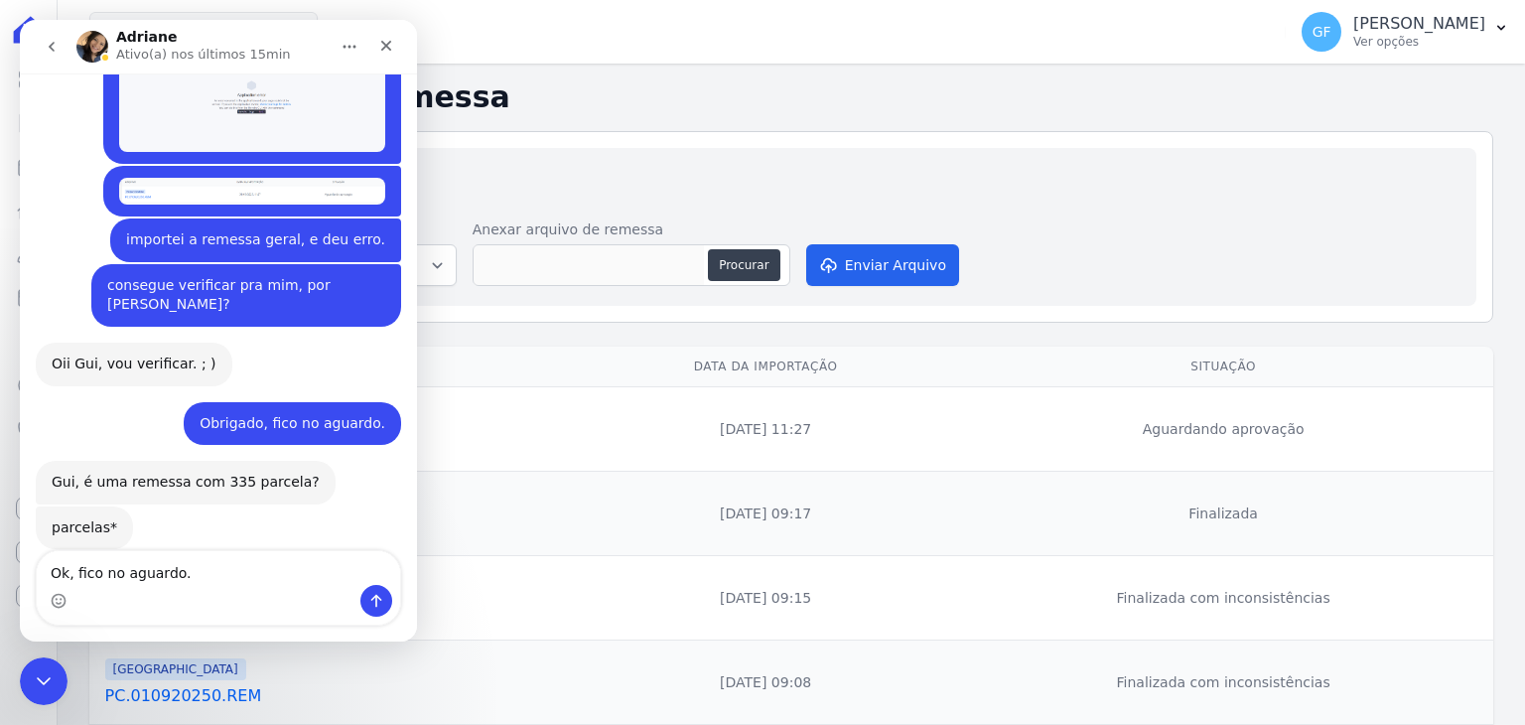
type textarea "Ok, fico no aguardo."
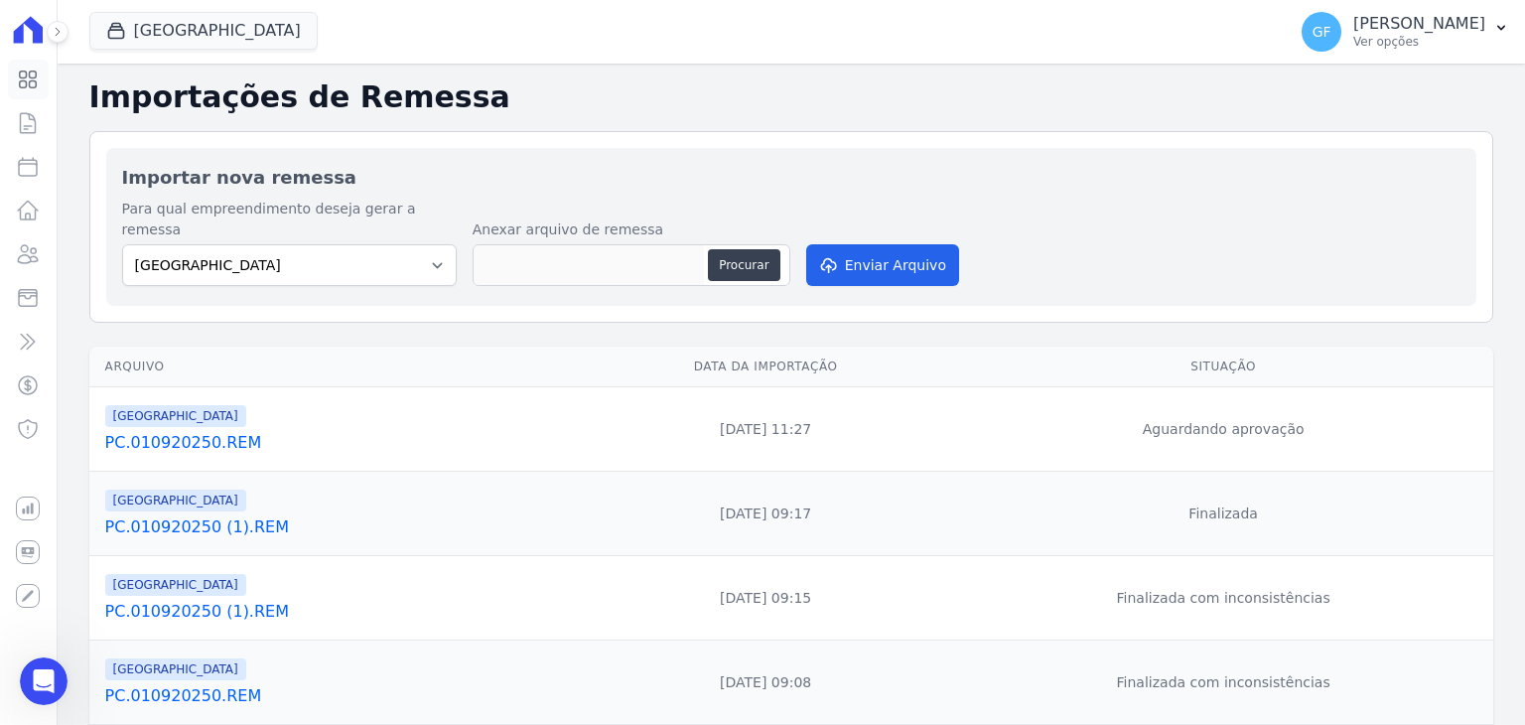
click at [32, 80] on icon at bounding box center [28, 80] width 17 height 17
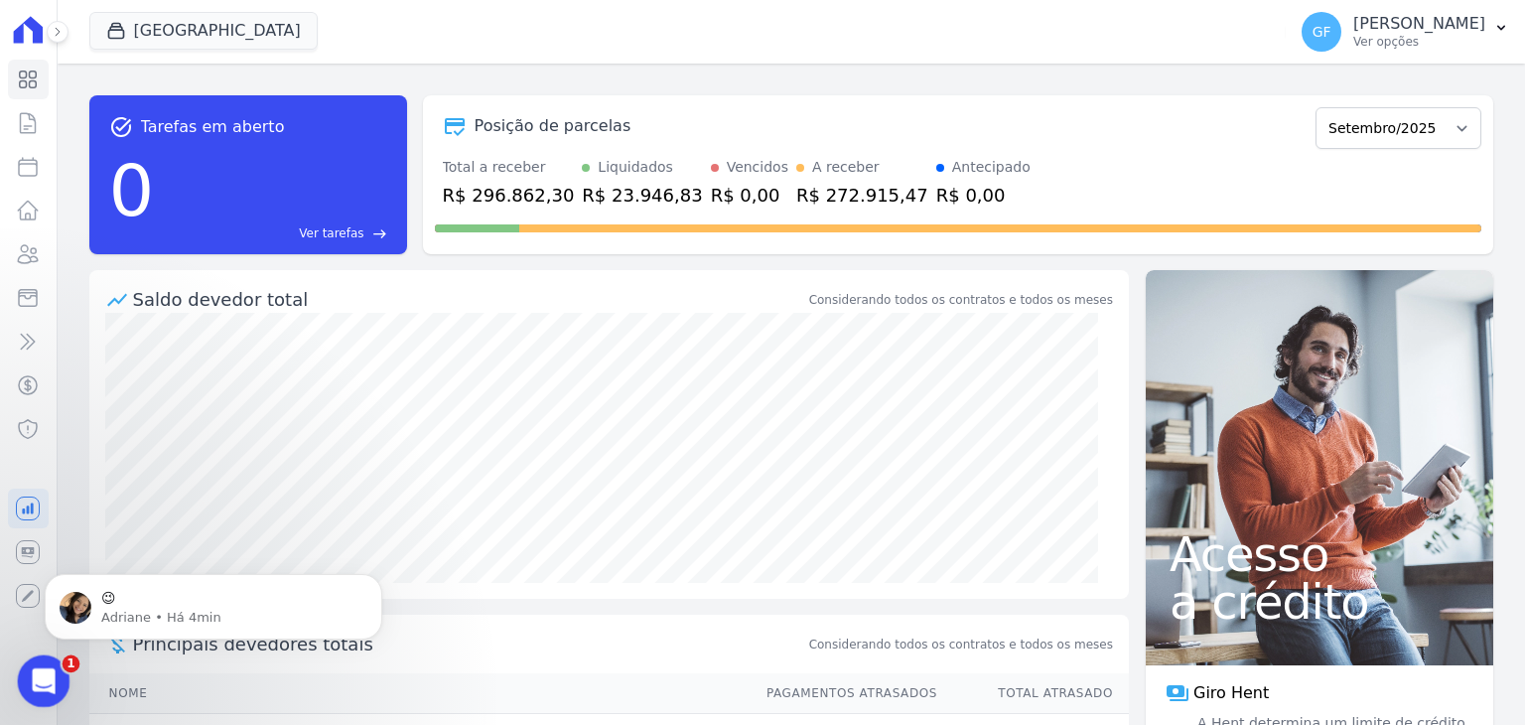
click at [44, 688] on icon "Abertura do Messenger da Intercom" at bounding box center [41, 678] width 33 height 33
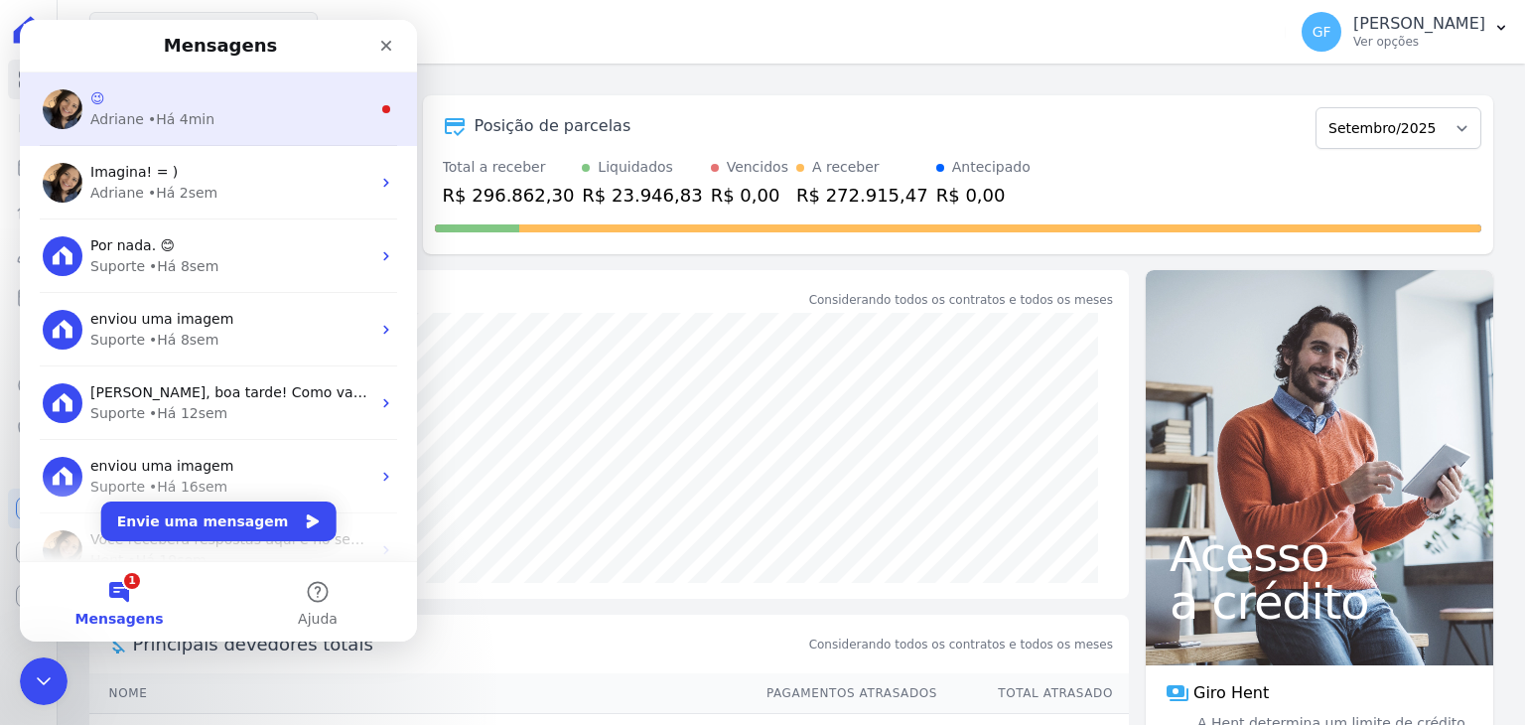
click at [140, 138] on div "😉 [PERSON_NAME] • Há 4min" at bounding box center [218, 108] width 397 height 73
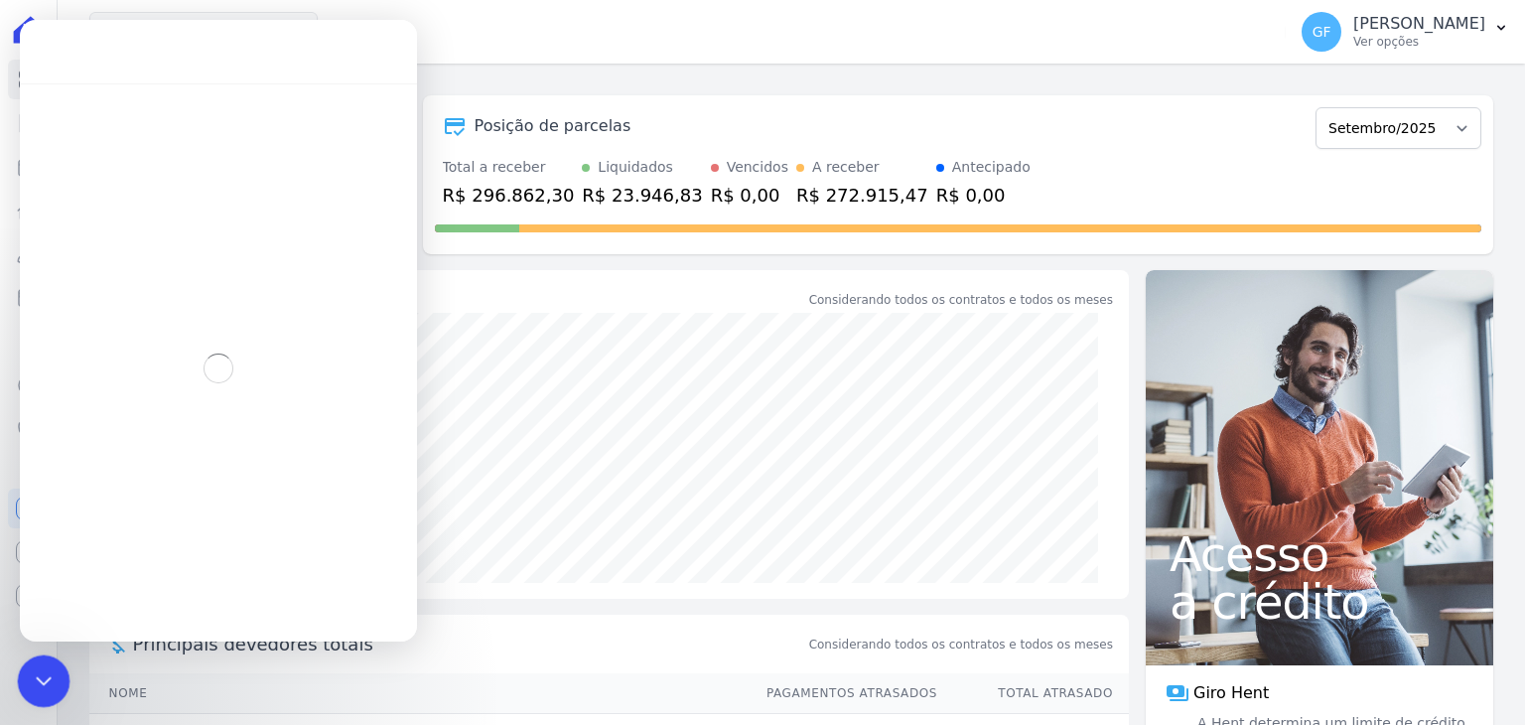
click at [34, 663] on div "Encerramento do Messenger da Intercom" at bounding box center [41, 678] width 48 height 48
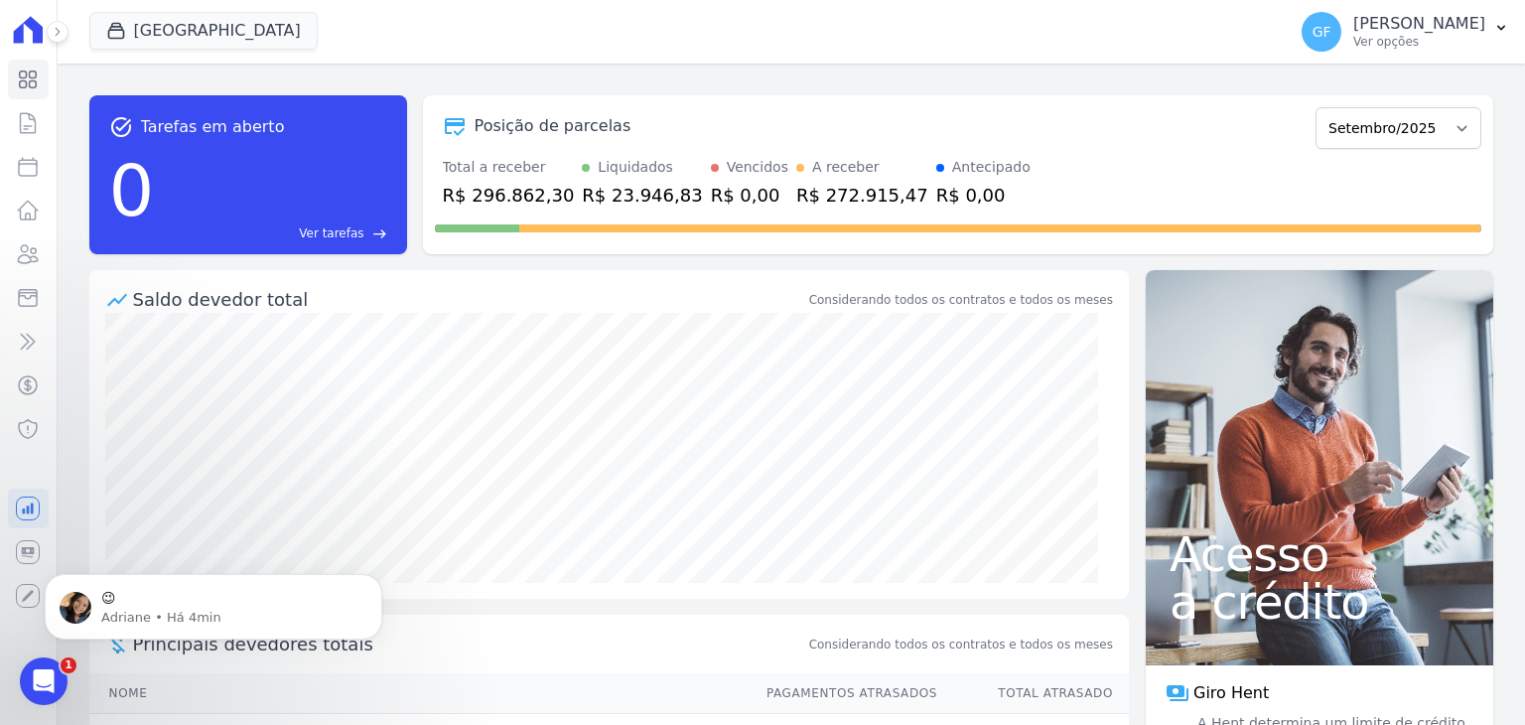
scroll to position [6957, 0]
click at [47, 675] on icon "Abertura do Messenger da Intercom" at bounding box center [41, 678] width 33 height 33
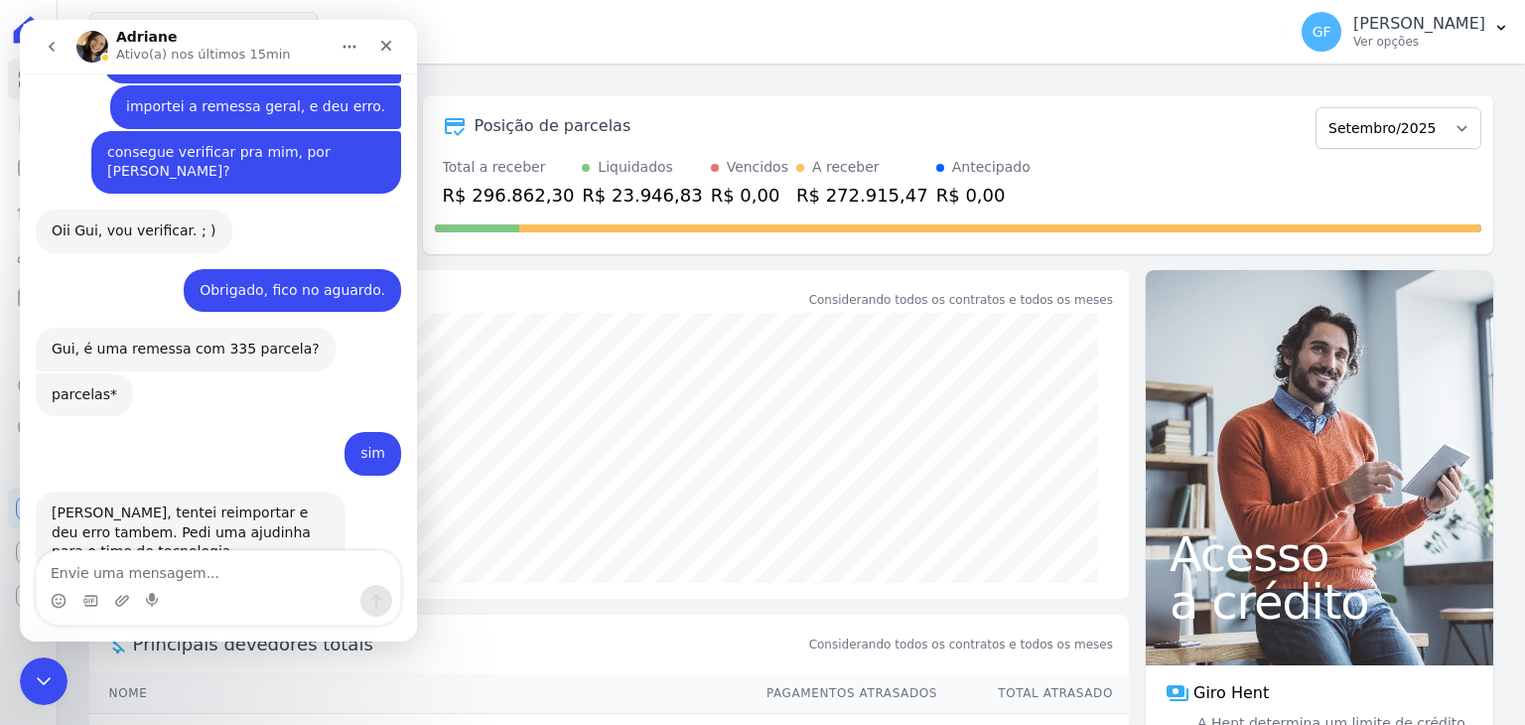
scroll to position [6958, 0]
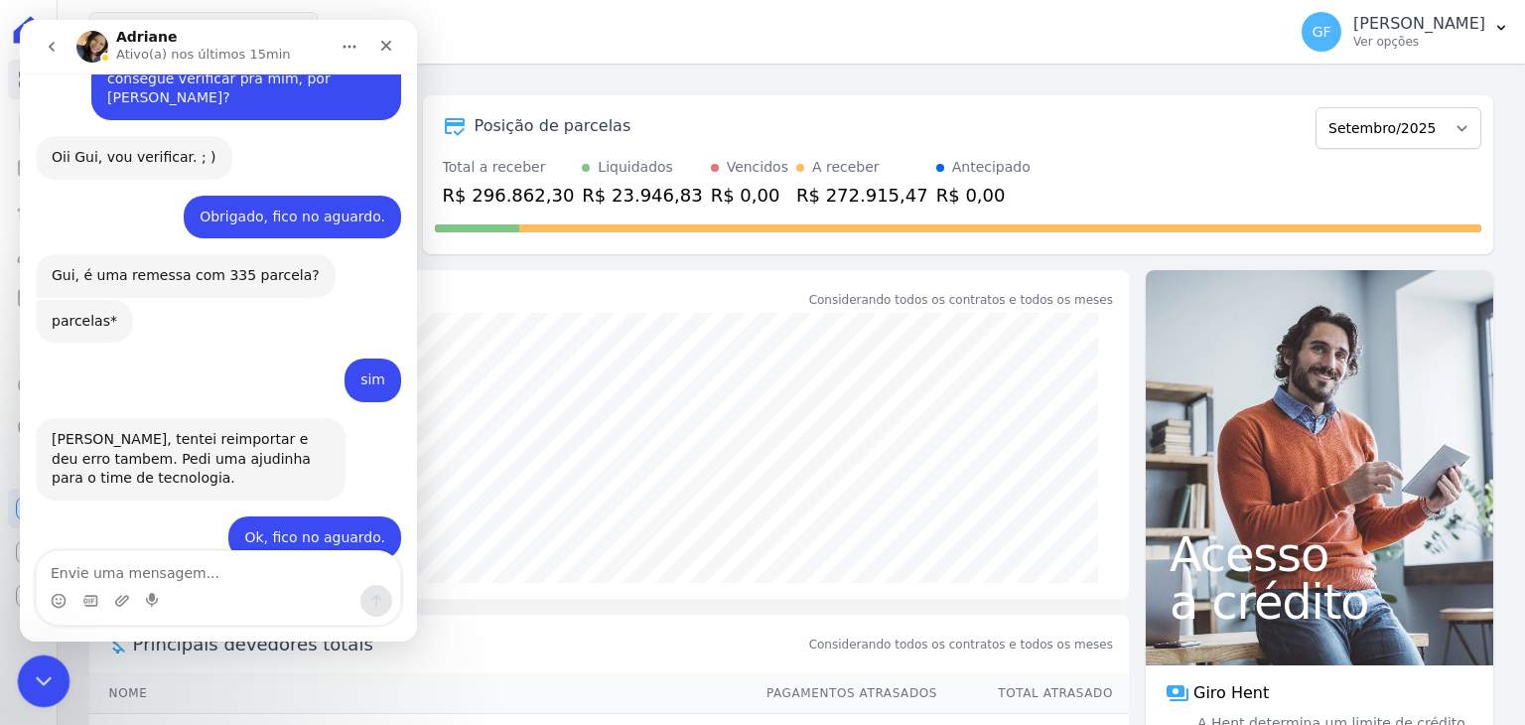
click at [51, 680] on icon "Encerramento do Messenger da Intercom" at bounding box center [41, 678] width 24 height 24
